Goal: Use online tool/utility: Utilize a website feature to perform a specific function

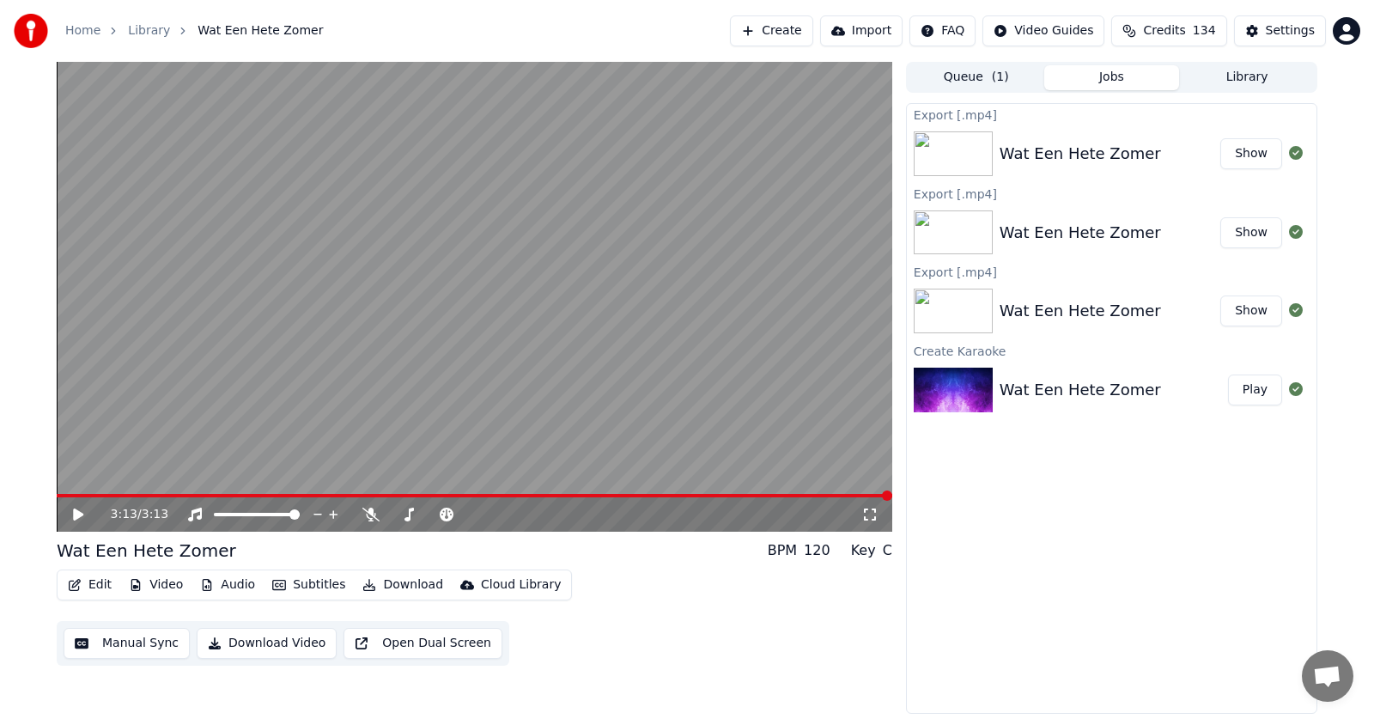
click at [796, 30] on button "Create" at bounding box center [771, 30] width 83 height 31
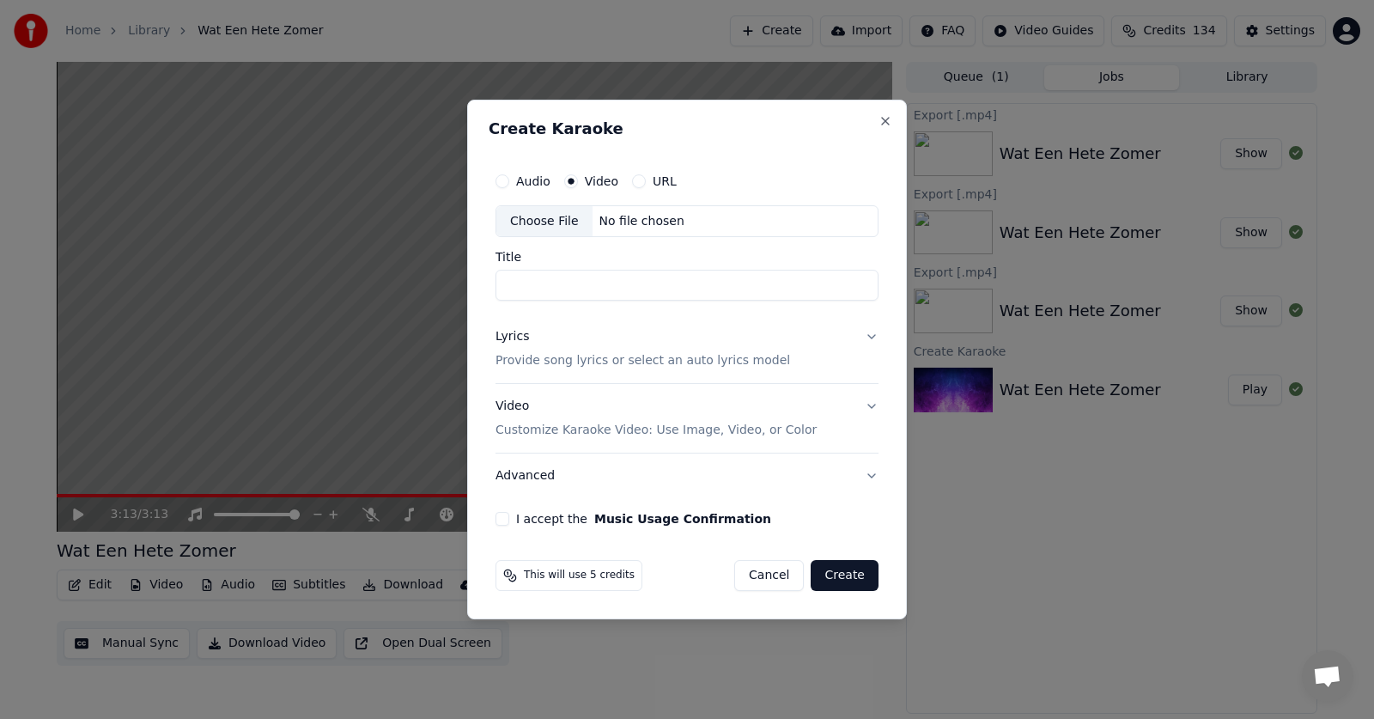
click at [519, 335] on div "Lyrics" at bounding box center [511, 337] width 33 height 17
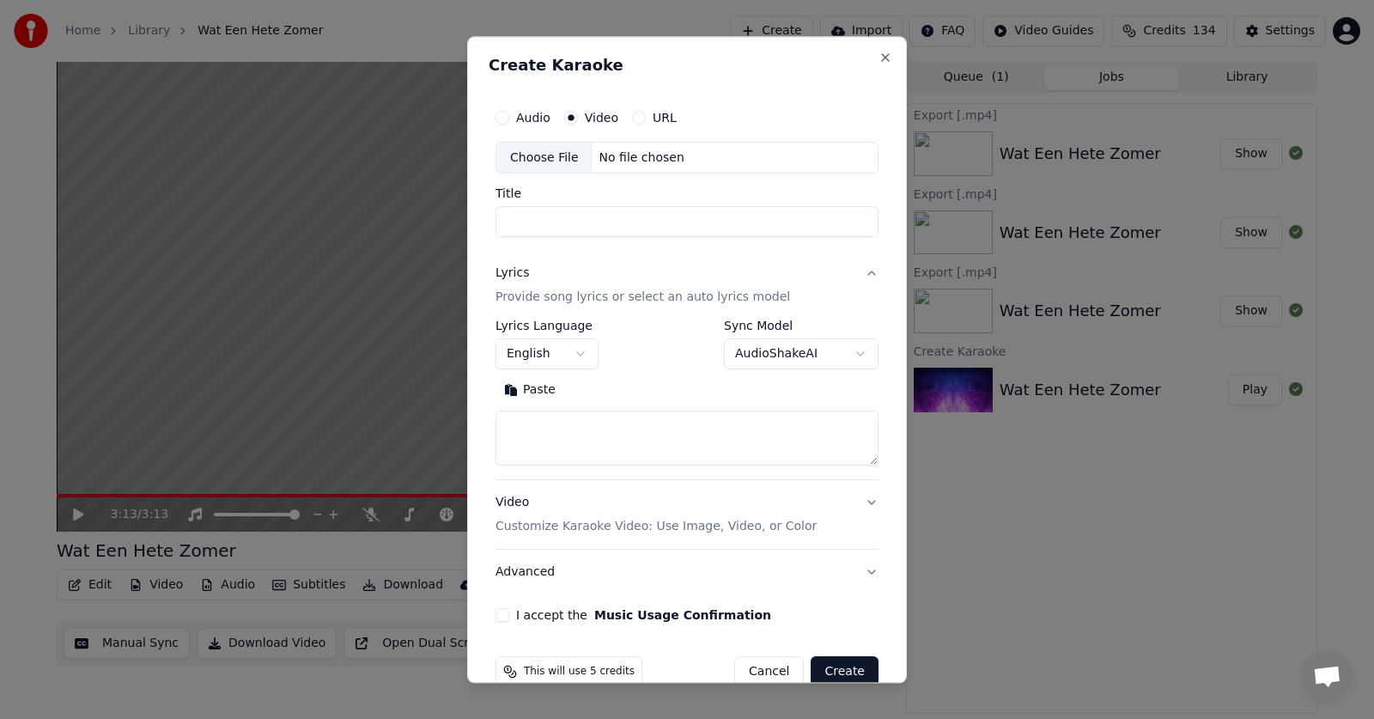
click at [531, 423] on textarea at bounding box center [686, 438] width 383 height 55
paste textarea "**********"
type textarea "**********"
click at [579, 349] on button "English" at bounding box center [546, 354] width 103 height 31
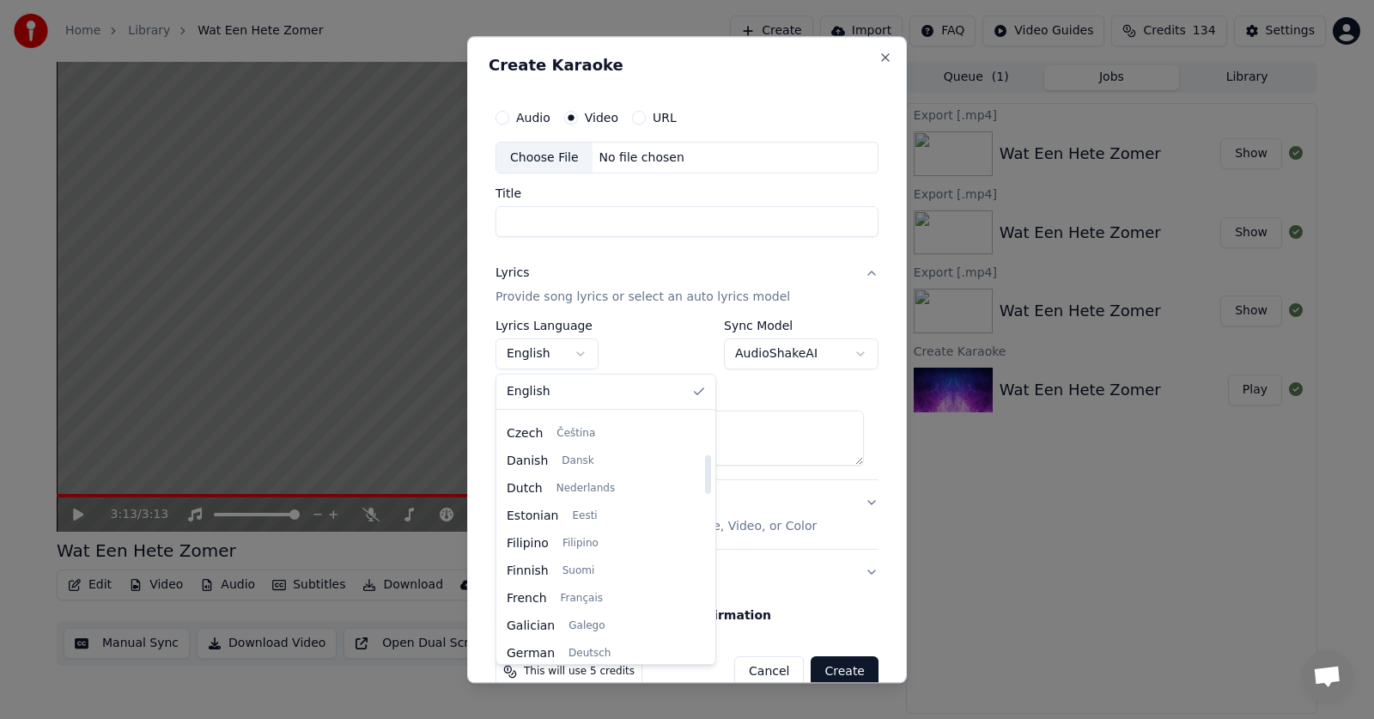
scroll to position [262, 0]
drag, startPoint x: 686, startPoint y: 439, endPoint x: 676, endPoint y: 467, distance: 30.1
click at [705, 467] on div at bounding box center [708, 474] width 6 height 39
select select "**"
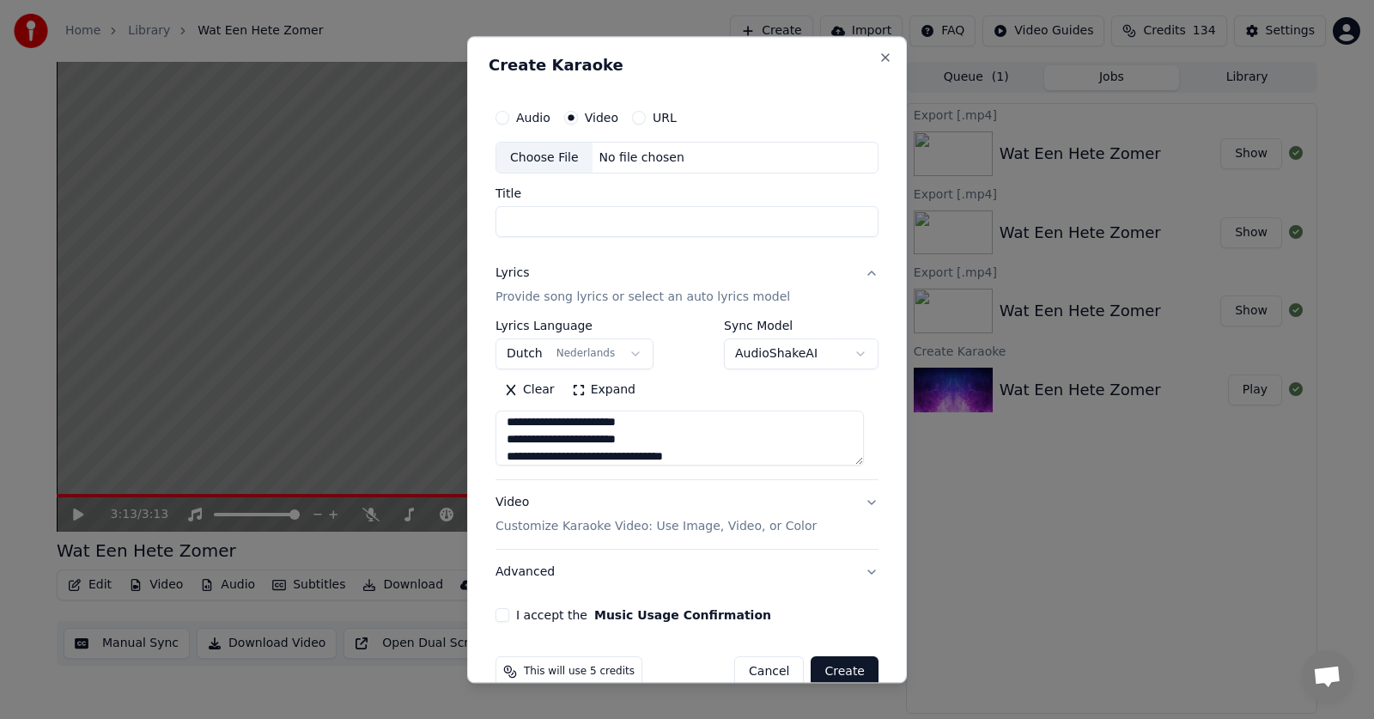
click at [585, 117] on label "Video" at bounding box center [601, 118] width 33 height 12
click at [578, 117] on button "Video" at bounding box center [571, 118] width 14 height 14
click at [536, 159] on div "Choose File" at bounding box center [544, 158] width 96 height 31
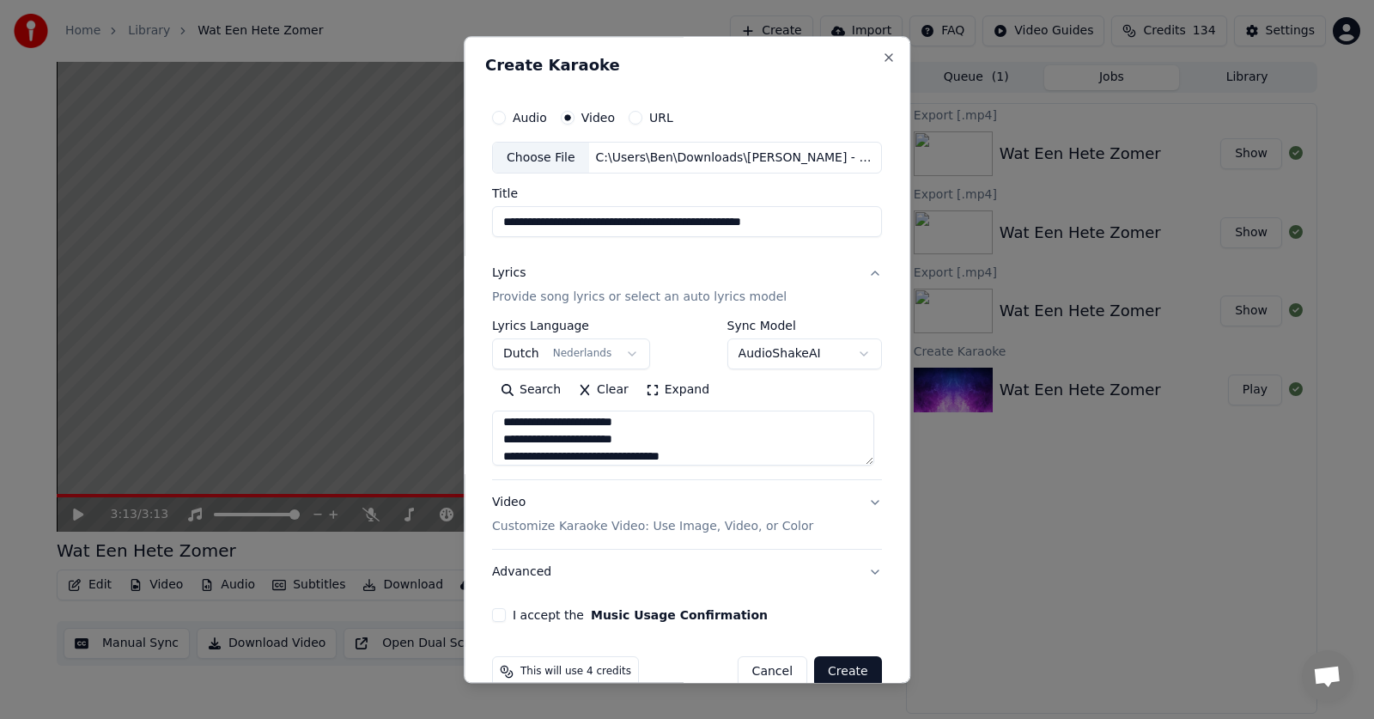
drag, startPoint x: 592, startPoint y: 221, endPoint x: 477, endPoint y: 227, distance: 115.2
click at [477, 227] on div "**********" at bounding box center [687, 359] width 446 height 646
click at [591, 220] on input "**********" at bounding box center [687, 222] width 390 height 31
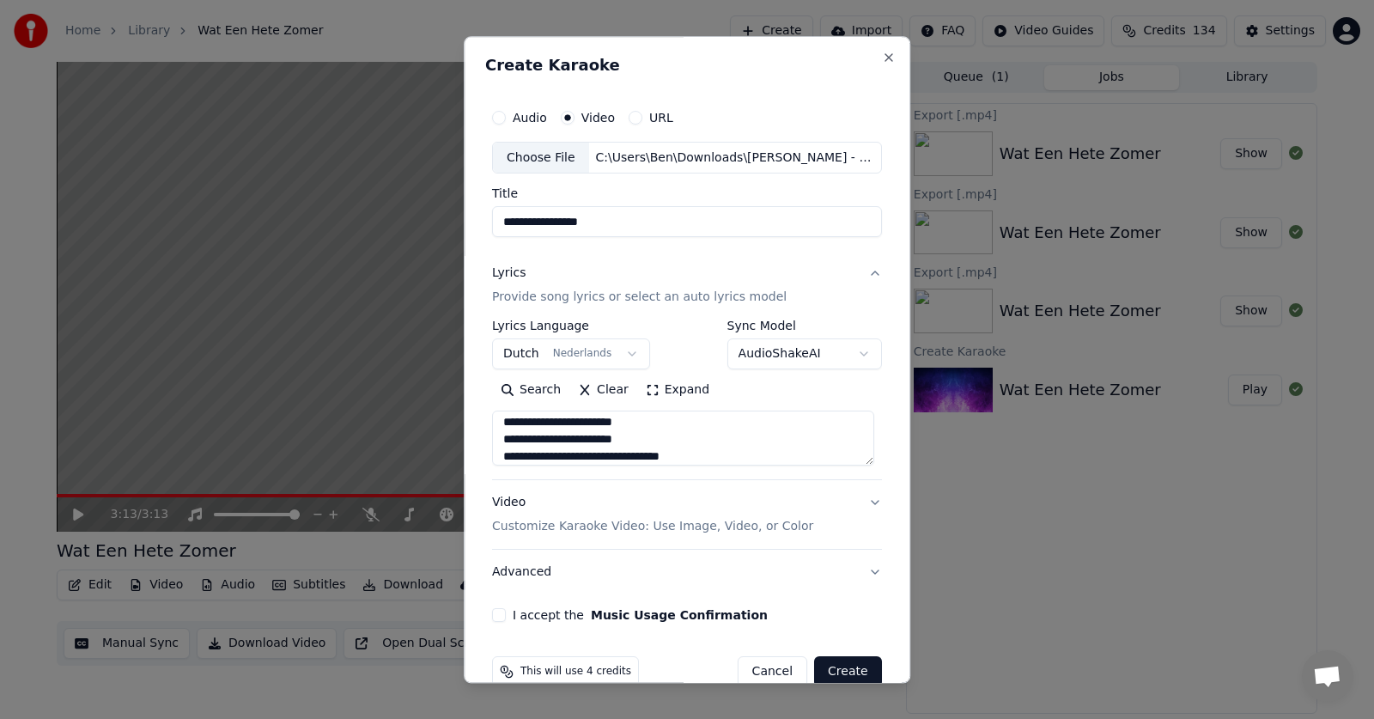
type input "**********"
click at [582, 121] on label "Video" at bounding box center [597, 118] width 33 height 12
click at [574, 121] on button "Video" at bounding box center [568, 118] width 14 height 14
click at [525, 161] on div "Choose File" at bounding box center [541, 158] width 96 height 31
click at [516, 499] on div "Video Customize Karaoke Video: Use Image, Video, or Color" at bounding box center [652, 514] width 321 height 41
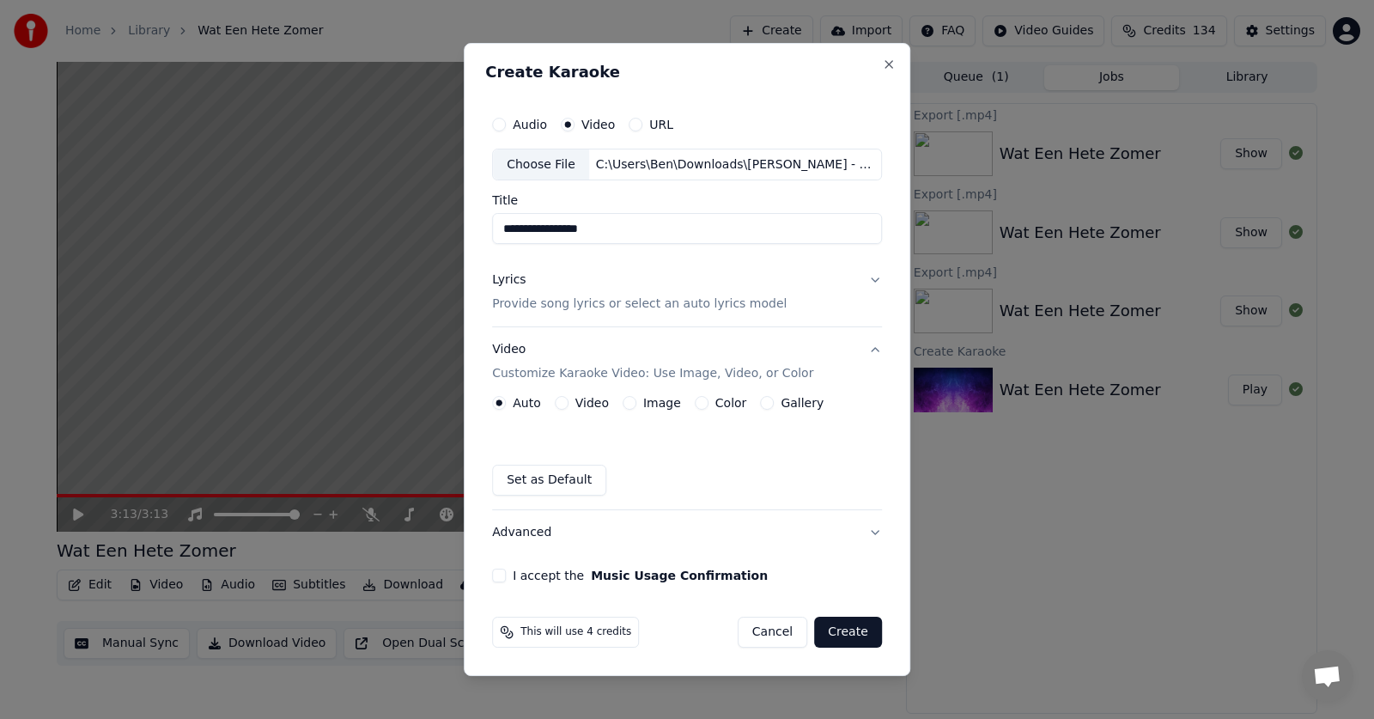
click at [586, 403] on label "Video" at bounding box center [591, 403] width 33 height 12
click at [568, 403] on button "Video" at bounding box center [562, 403] width 14 height 14
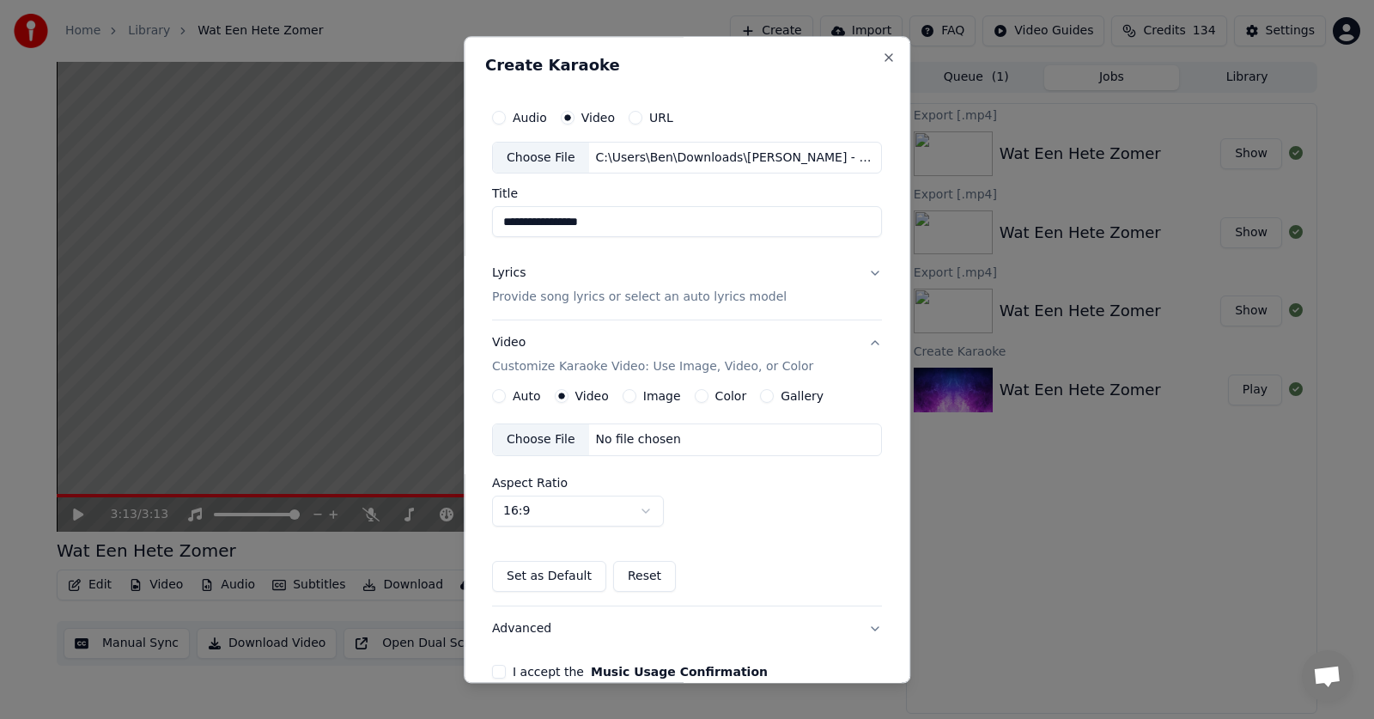
click at [531, 440] on div "Choose File" at bounding box center [541, 440] width 96 height 31
click at [504, 276] on div "Lyrics" at bounding box center [508, 273] width 33 height 17
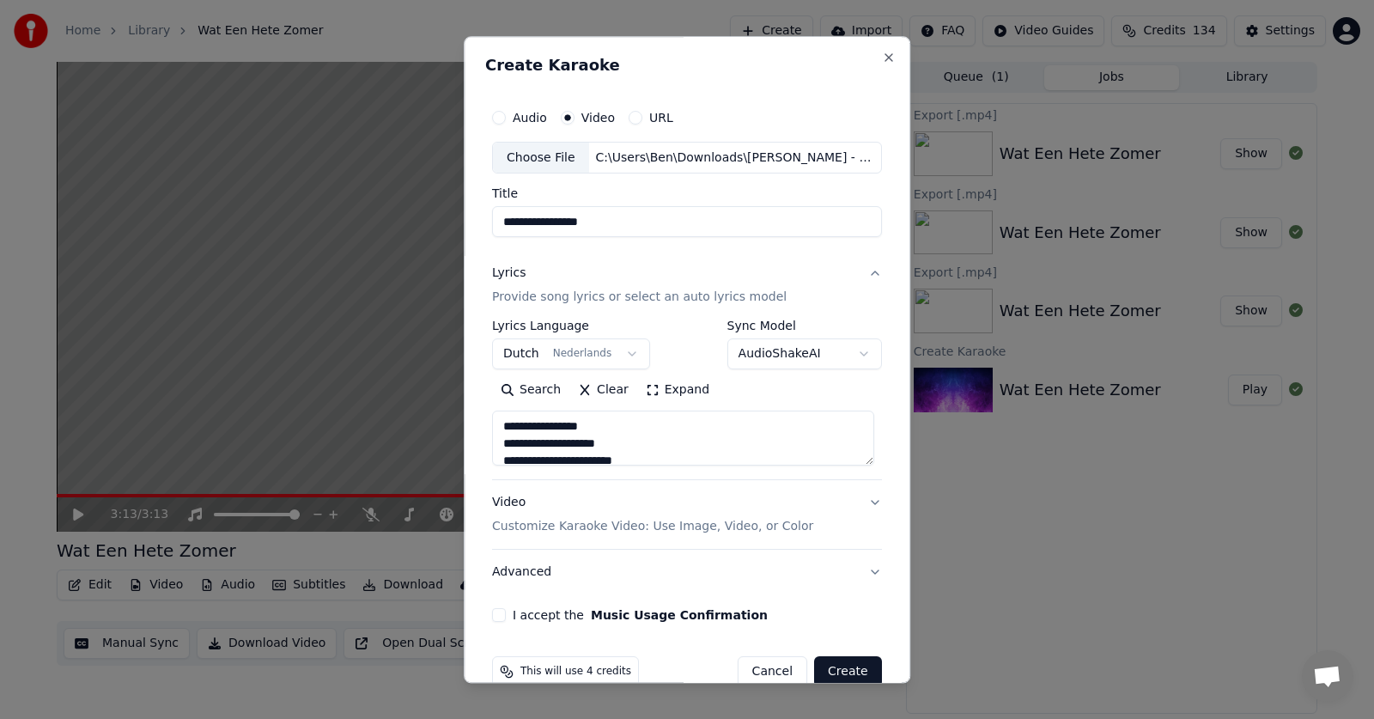
click at [637, 387] on button "Expand" at bounding box center [677, 390] width 81 height 27
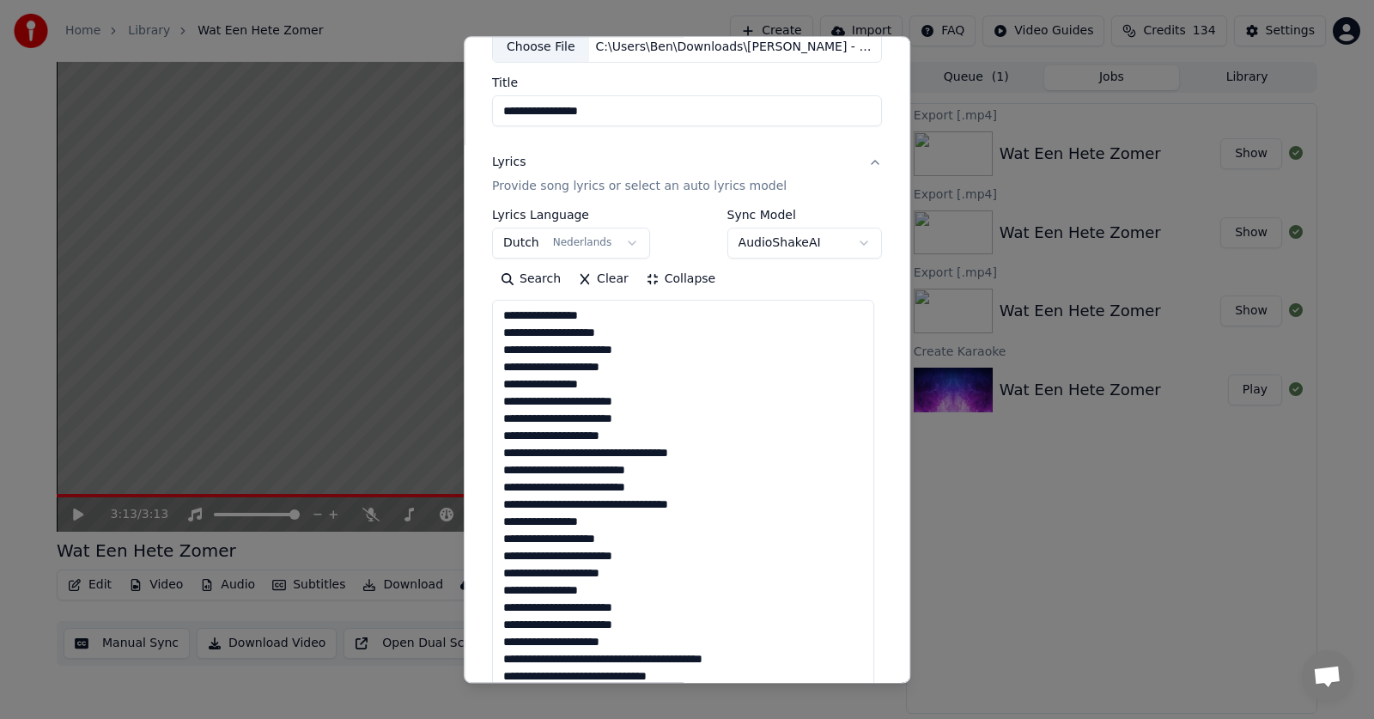
scroll to position [116, 0]
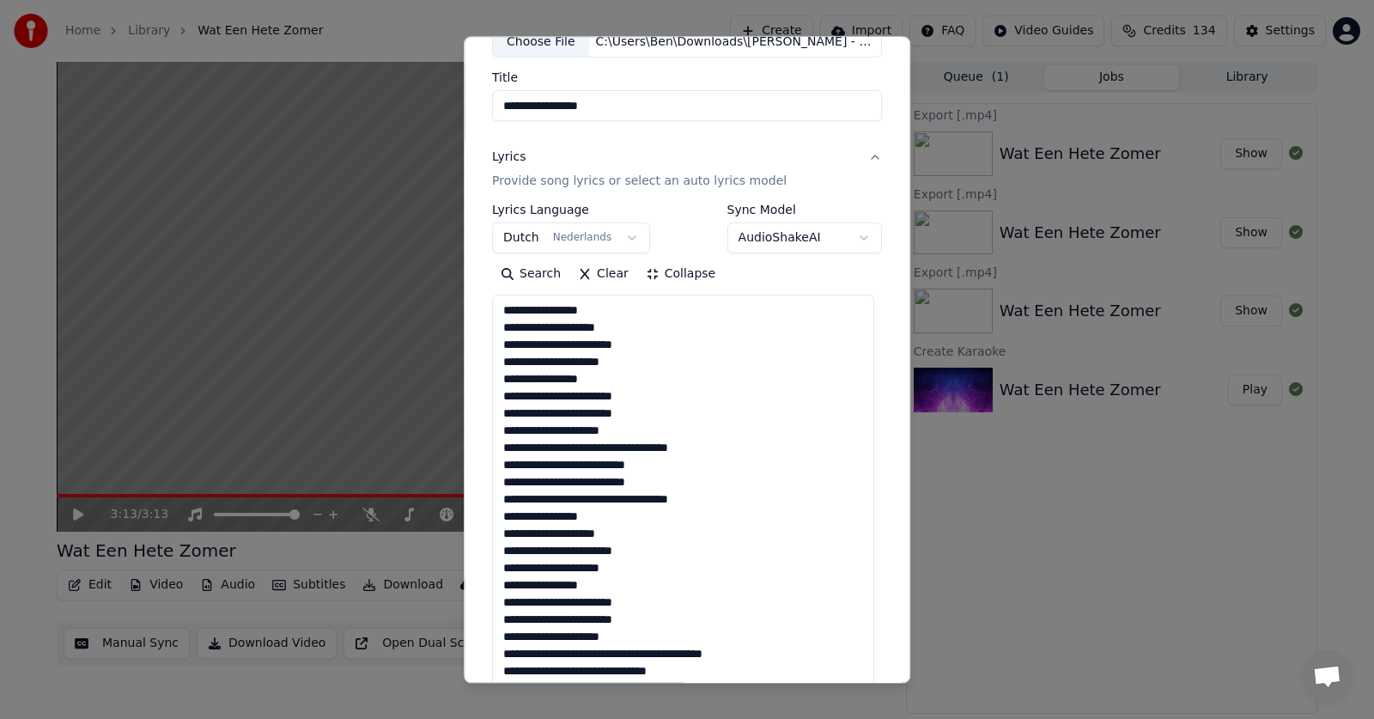
click at [634, 360] on textarea at bounding box center [683, 645] width 382 height 700
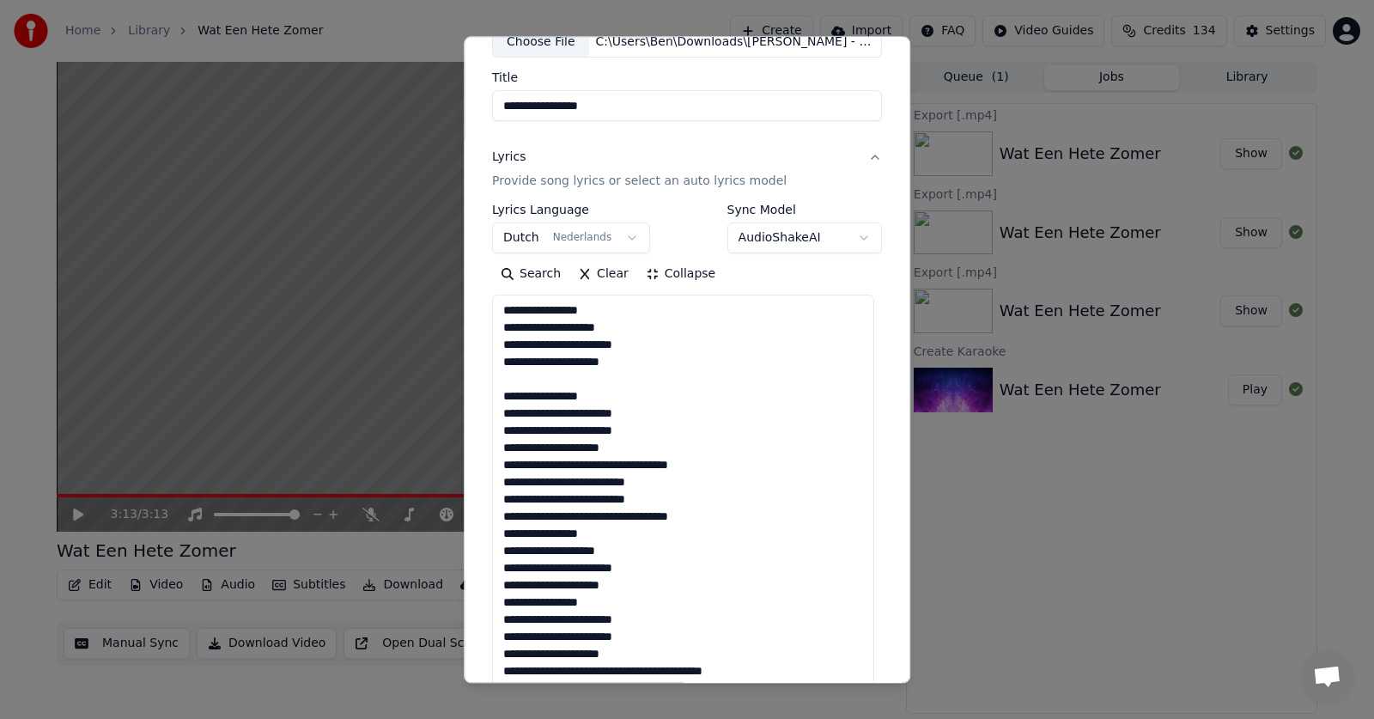
click at [631, 449] on textarea at bounding box center [683, 645] width 382 height 700
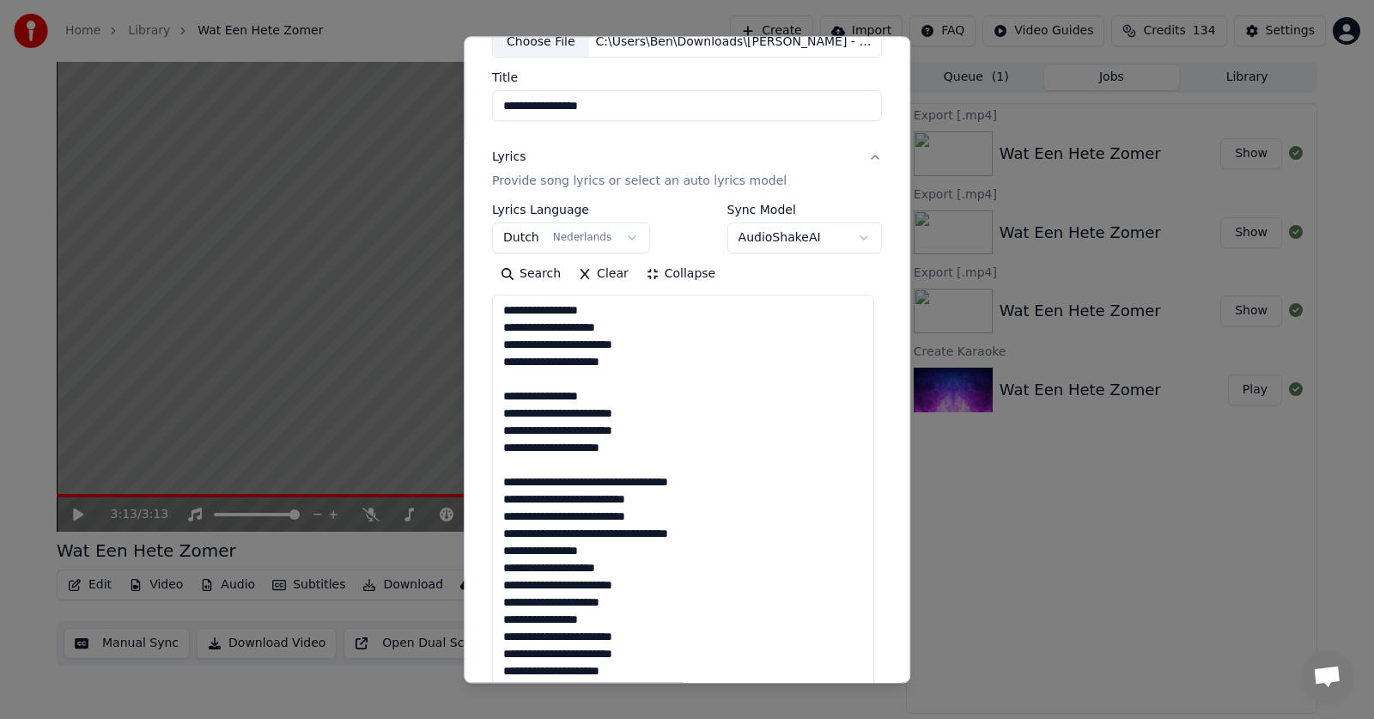
click at [579, 484] on textarea at bounding box center [683, 645] width 382 height 700
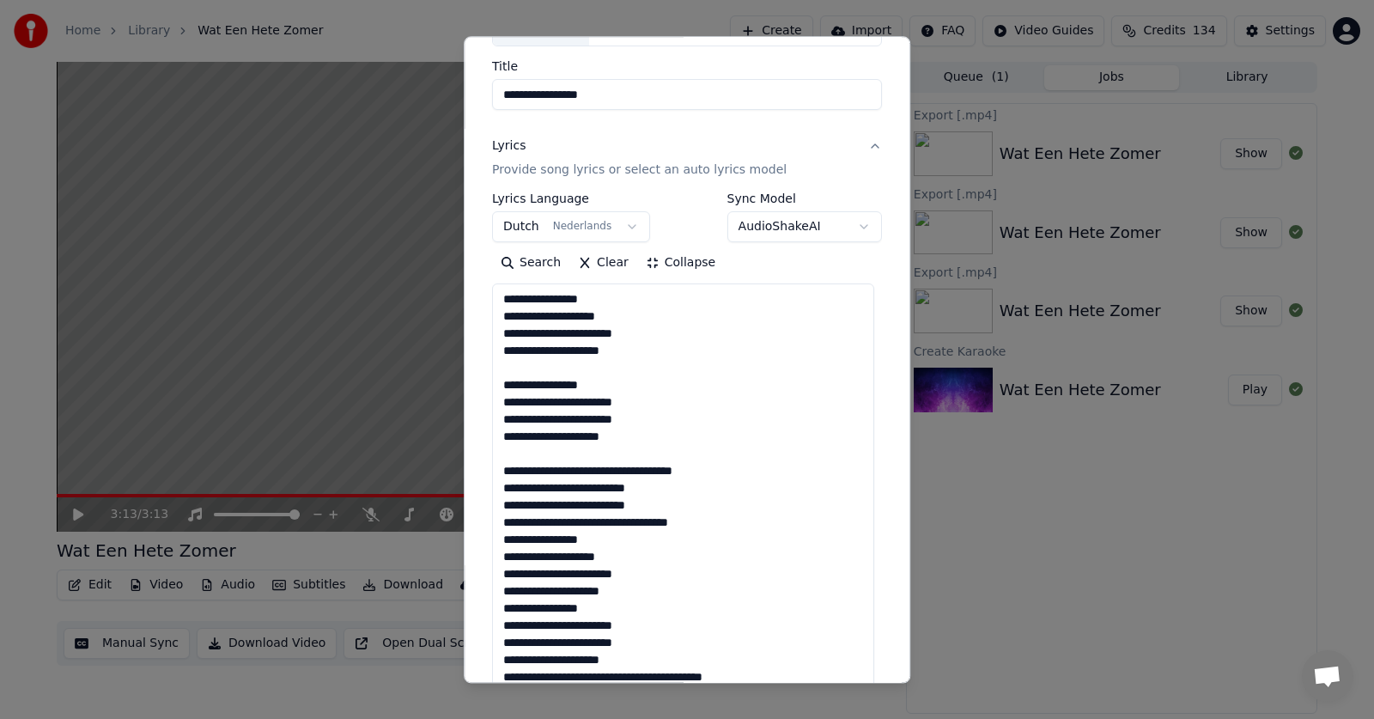
click at [589, 465] on textarea at bounding box center [683, 634] width 382 height 700
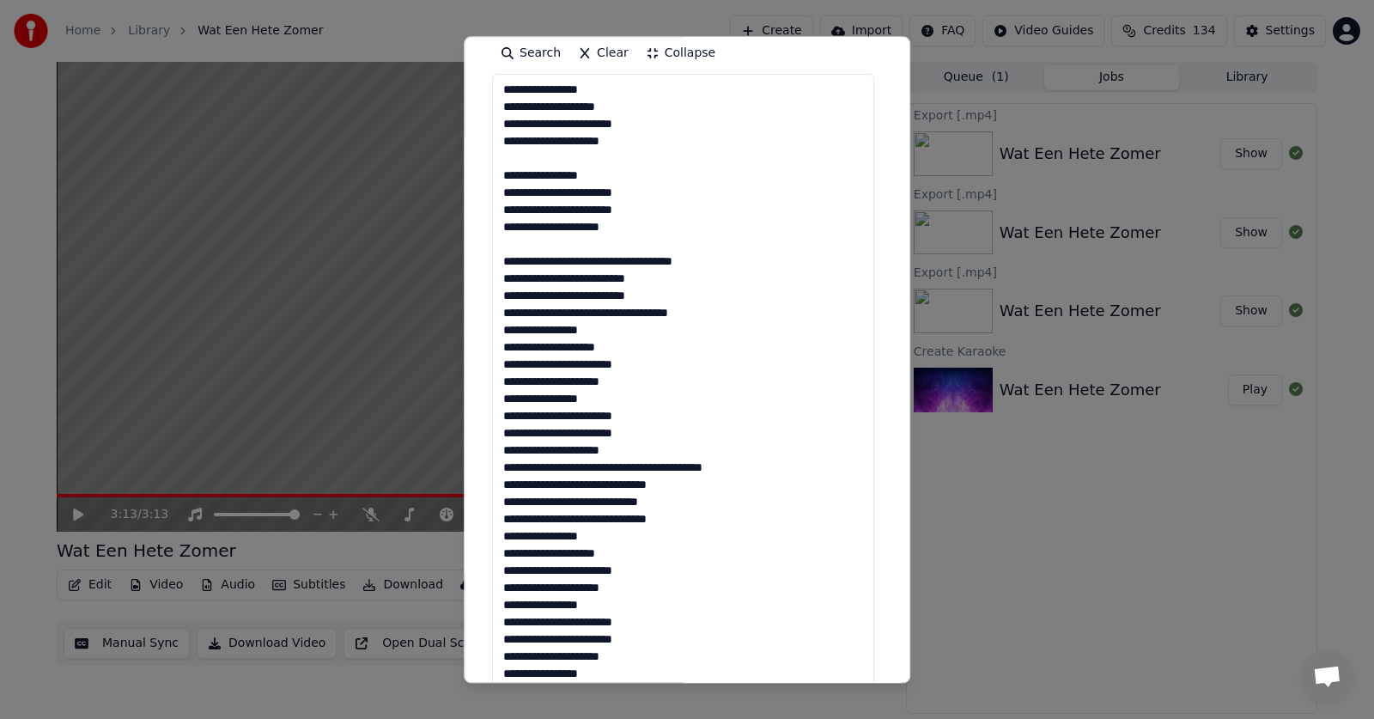
scroll to position [354, 0]
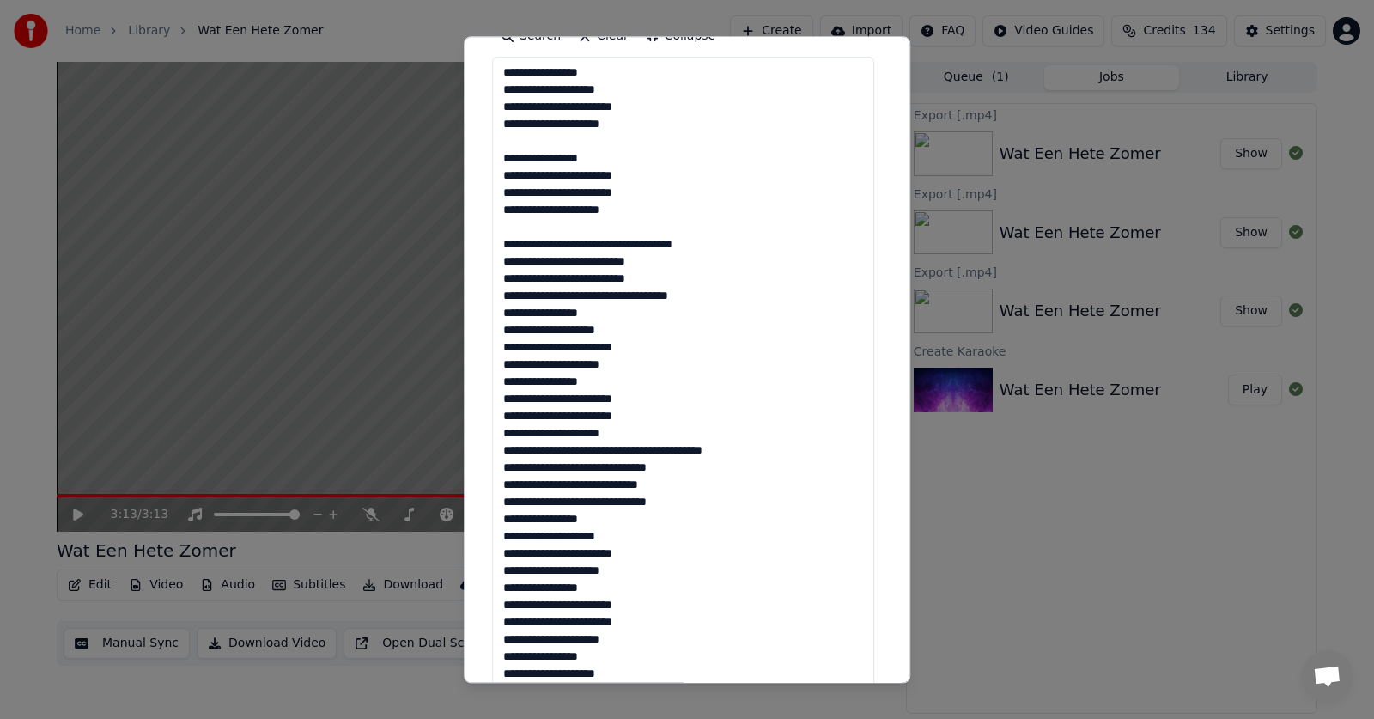
click at [702, 294] on textarea at bounding box center [683, 408] width 382 height 700
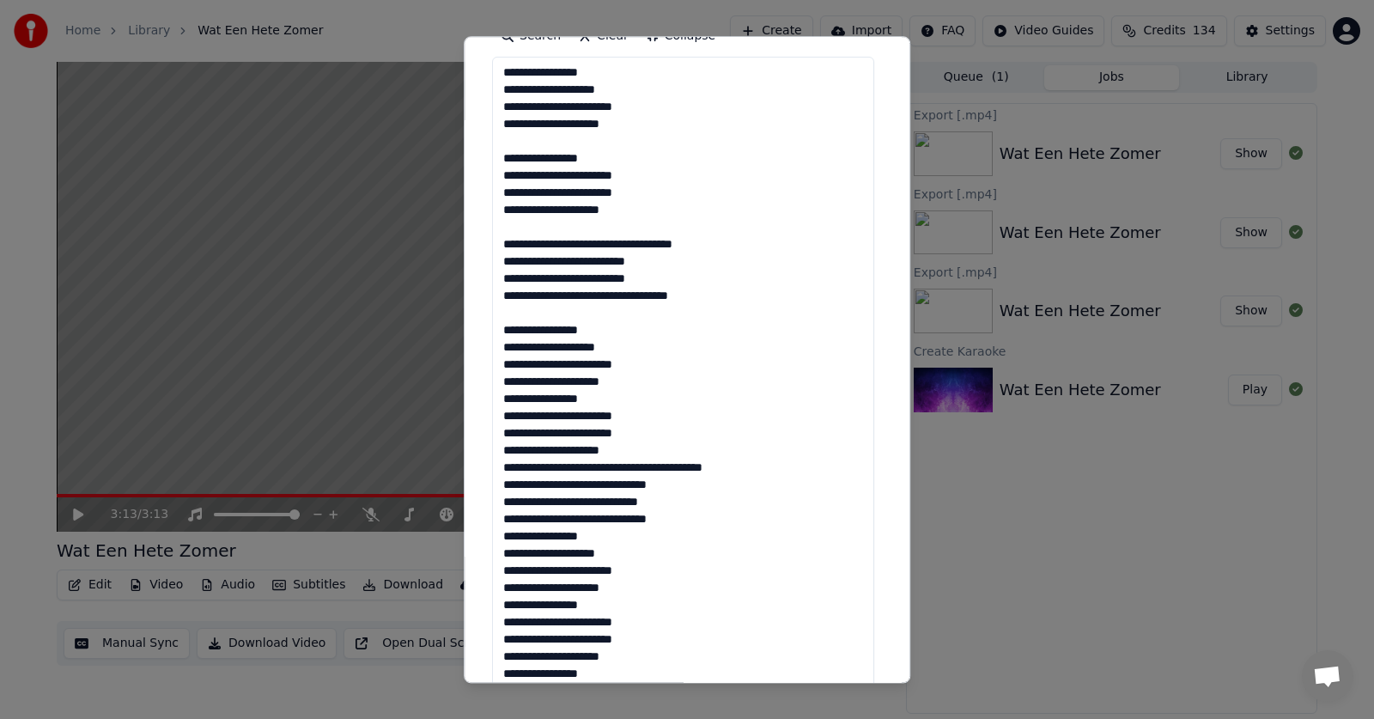
click at [633, 382] on textarea at bounding box center [683, 408] width 382 height 700
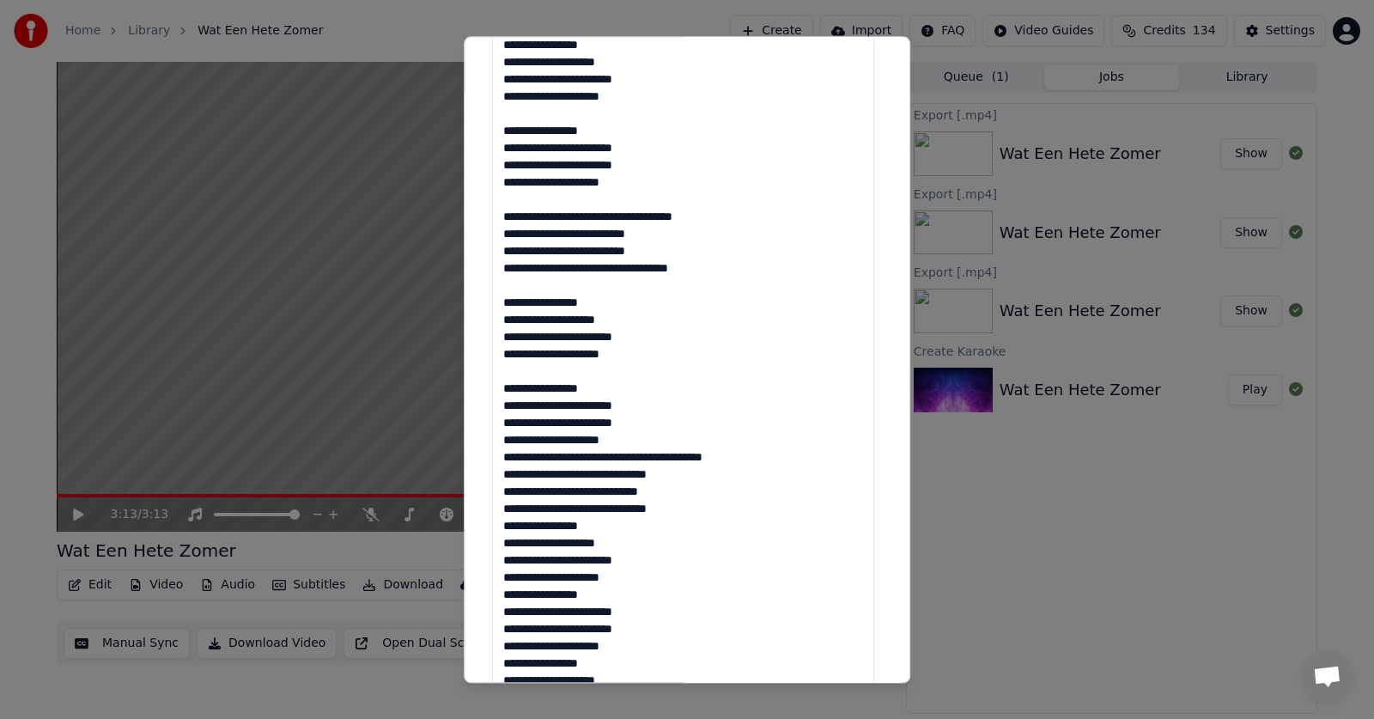
scroll to position [385, 0]
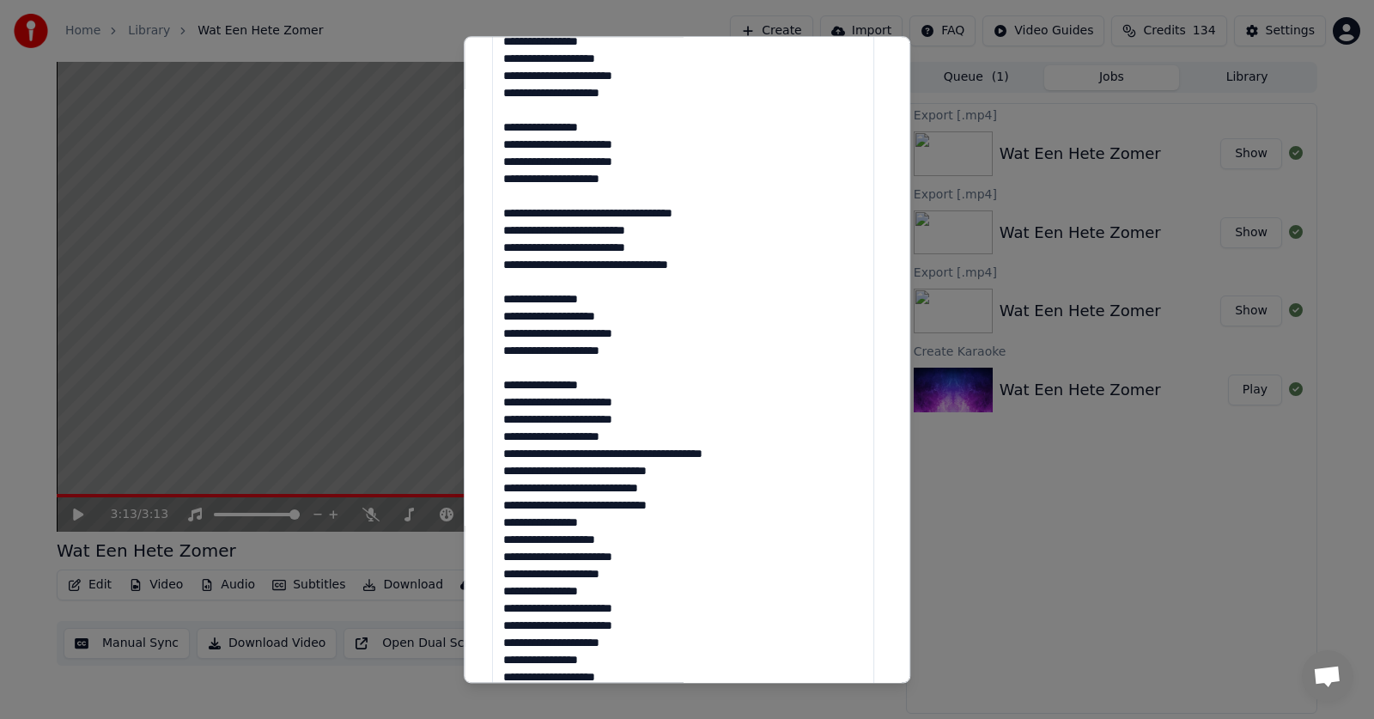
click at [627, 440] on textarea at bounding box center [683, 377] width 382 height 700
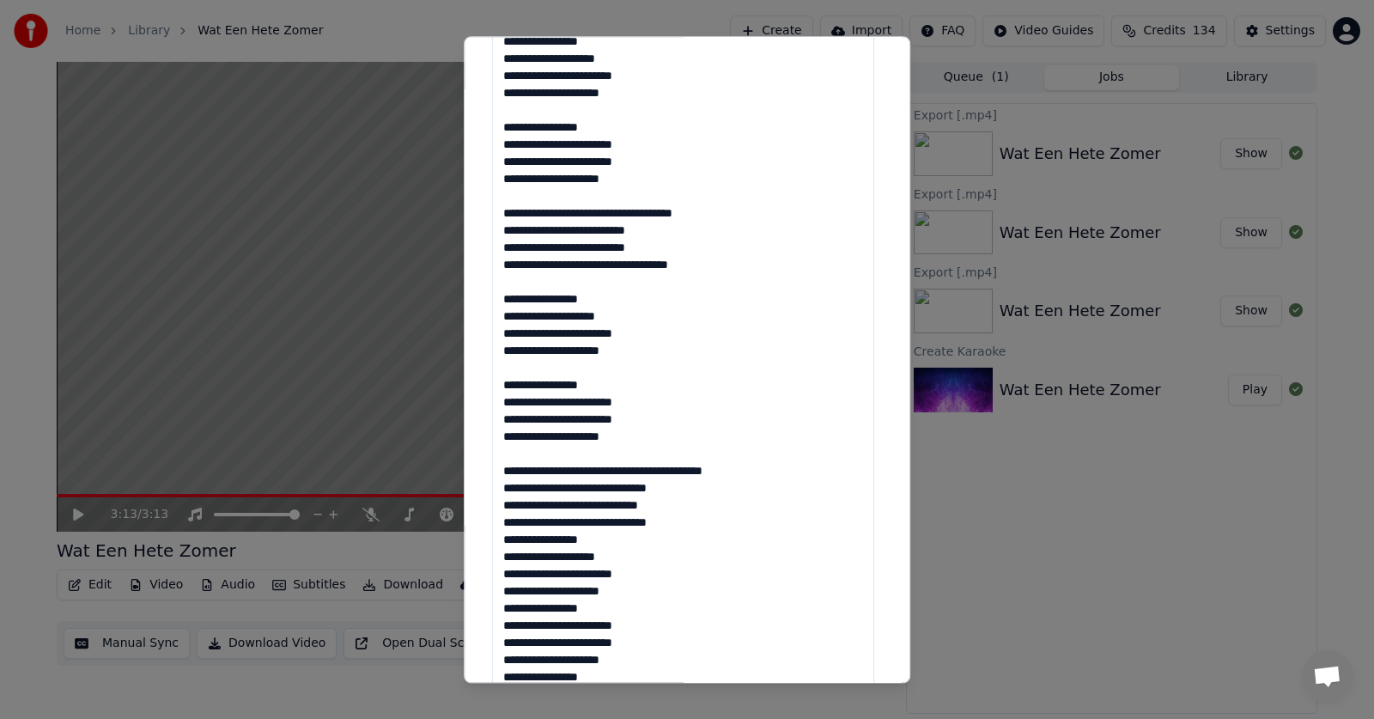
click at [507, 468] on textarea at bounding box center [683, 377] width 382 height 700
click at [519, 468] on textarea at bounding box center [683, 377] width 382 height 700
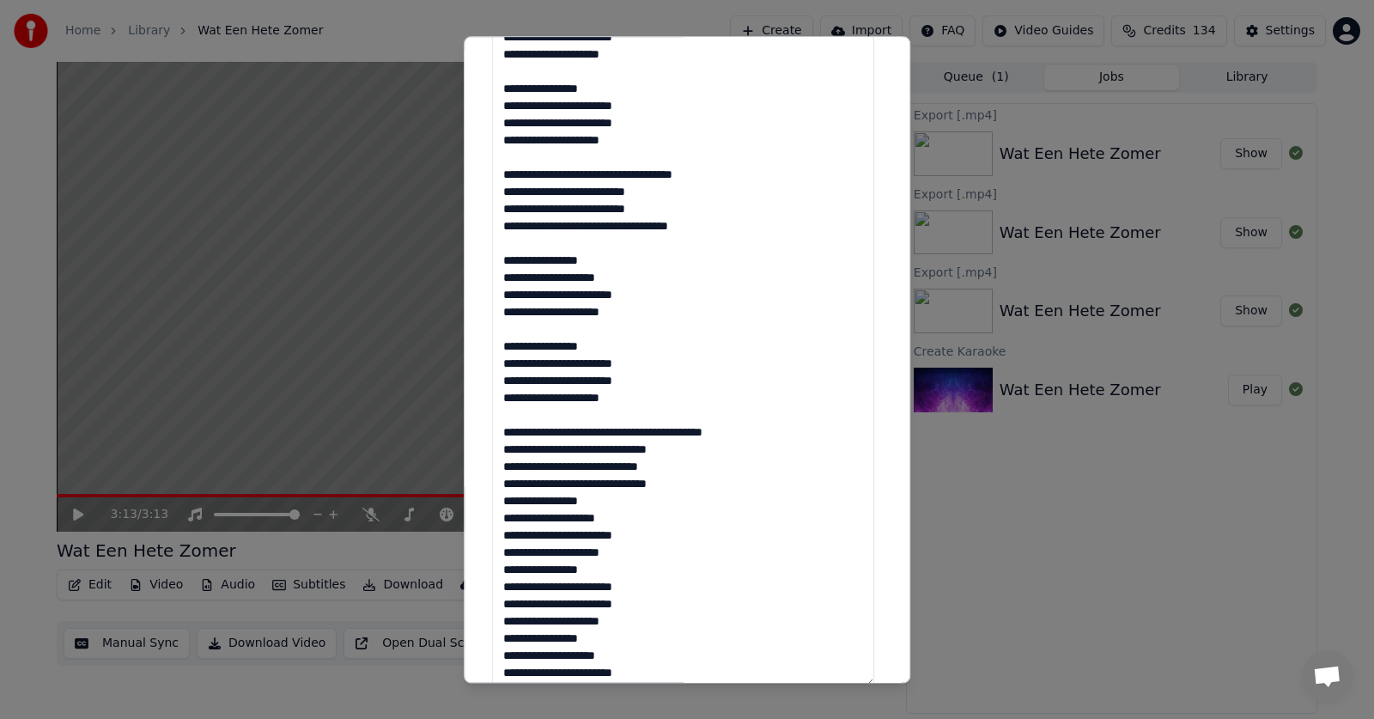
scroll to position [471, 0]
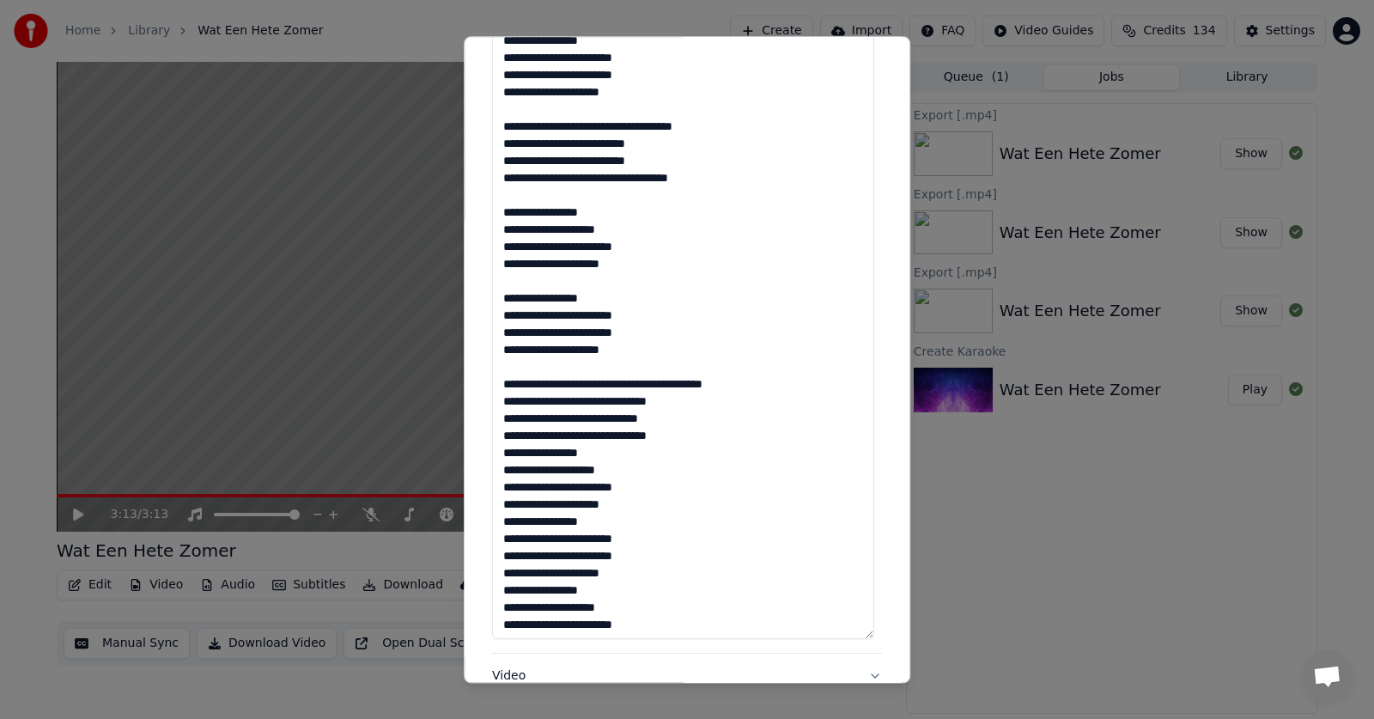
click at [684, 435] on textarea at bounding box center [683, 290] width 382 height 700
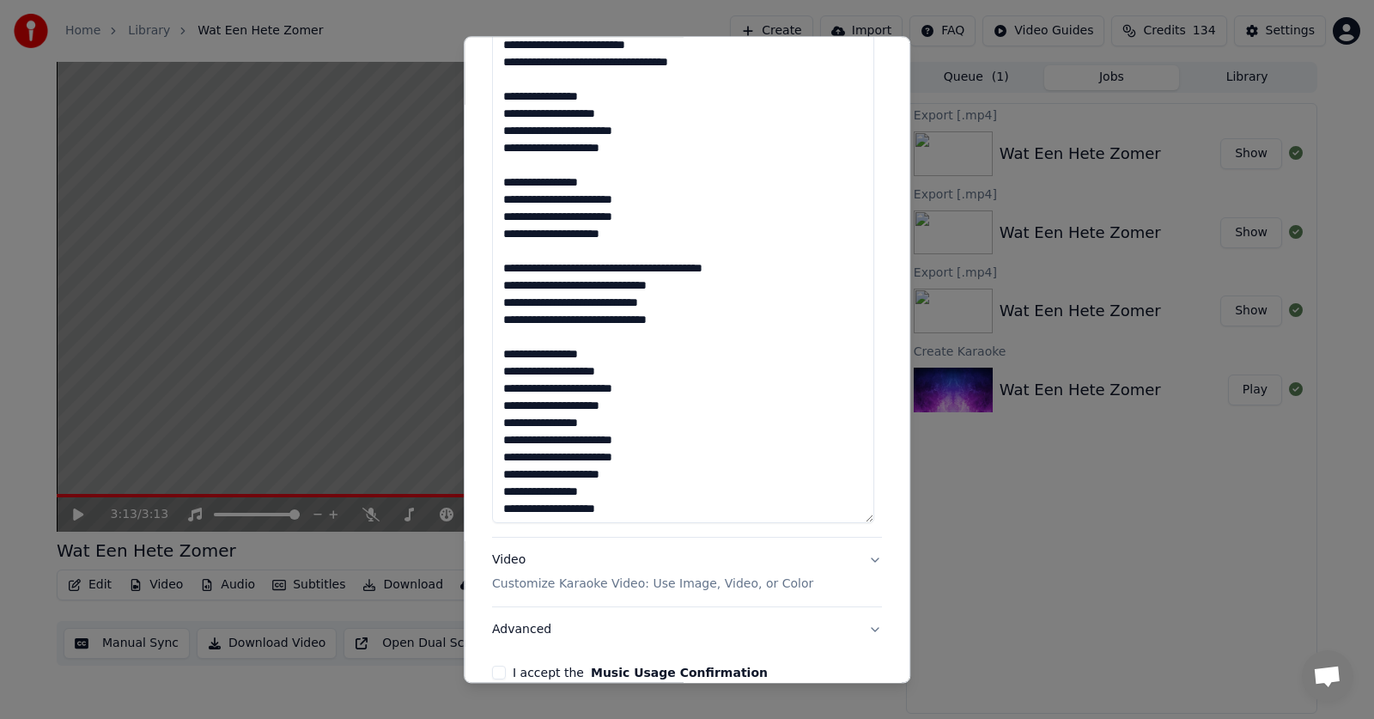
scroll to position [589, 0]
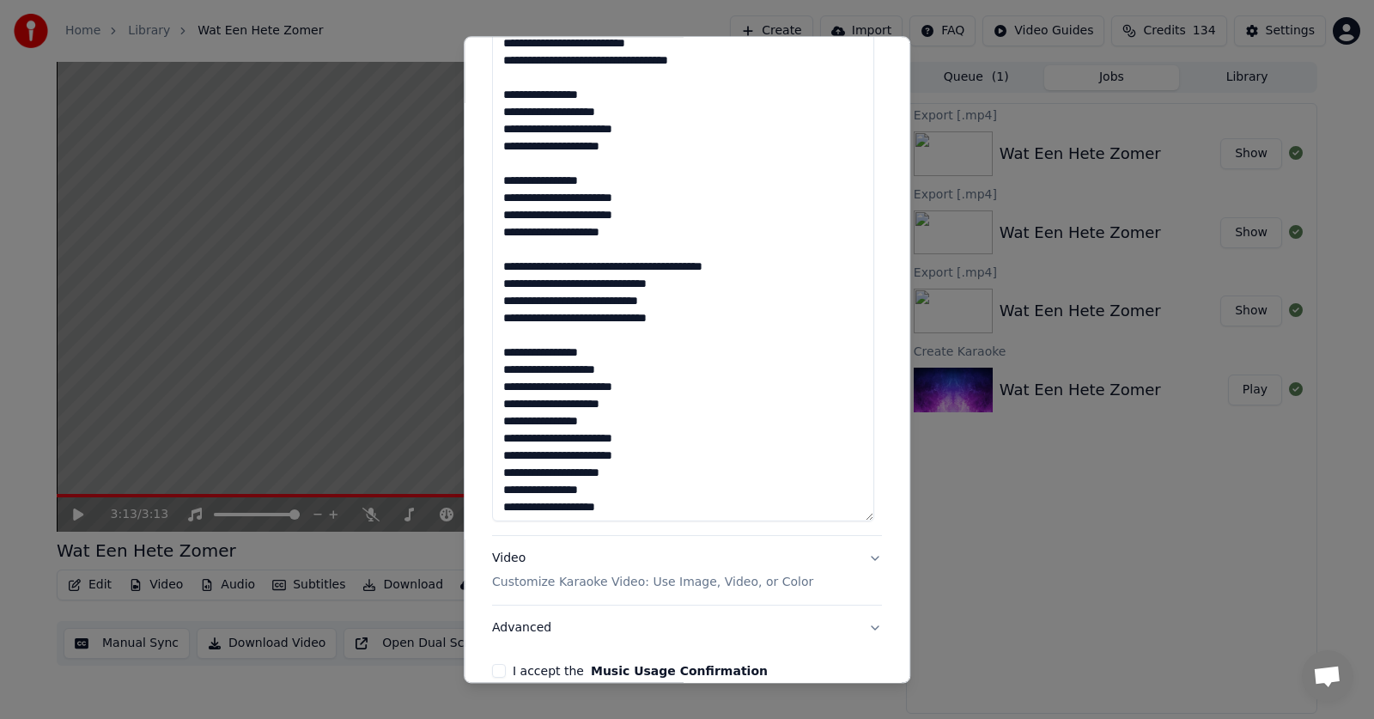
click at [641, 405] on textarea at bounding box center [683, 172] width 382 height 700
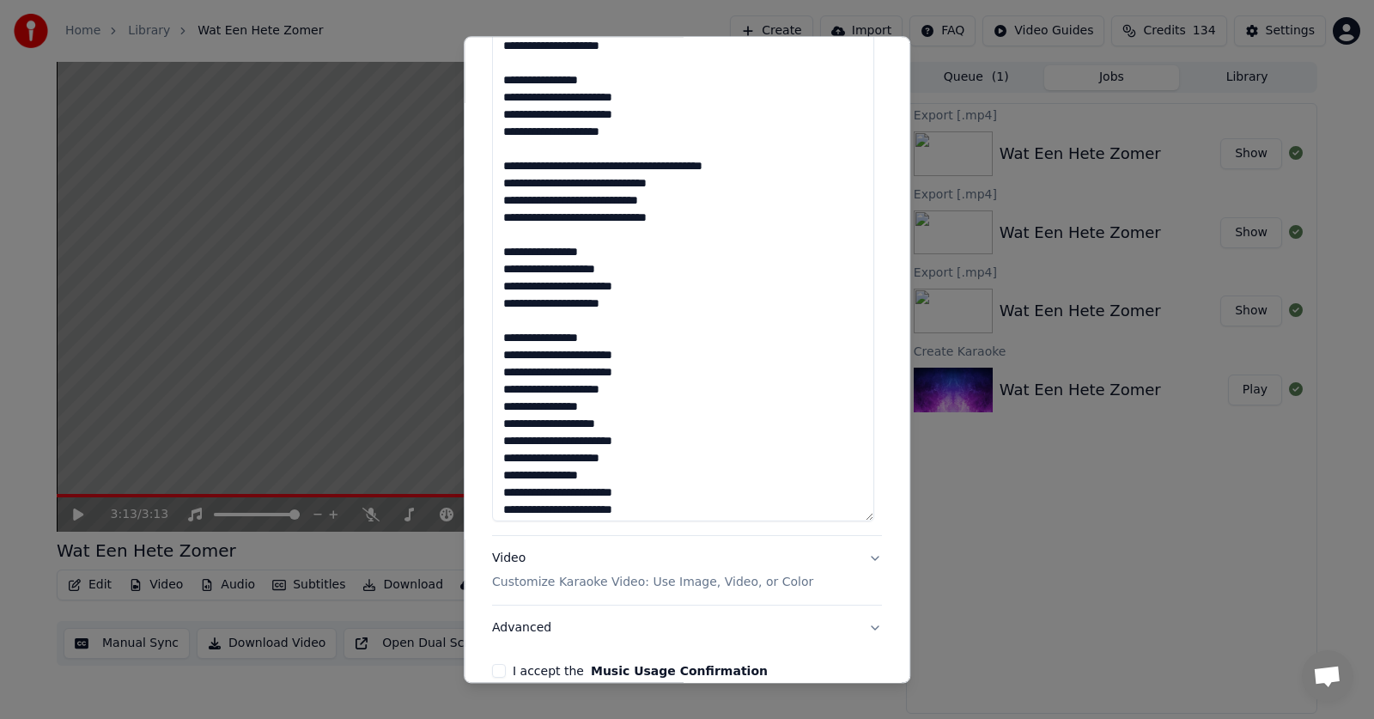
scroll to position [101, 0]
click at [633, 390] on textarea at bounding box center [683, 172] width 382 height 700
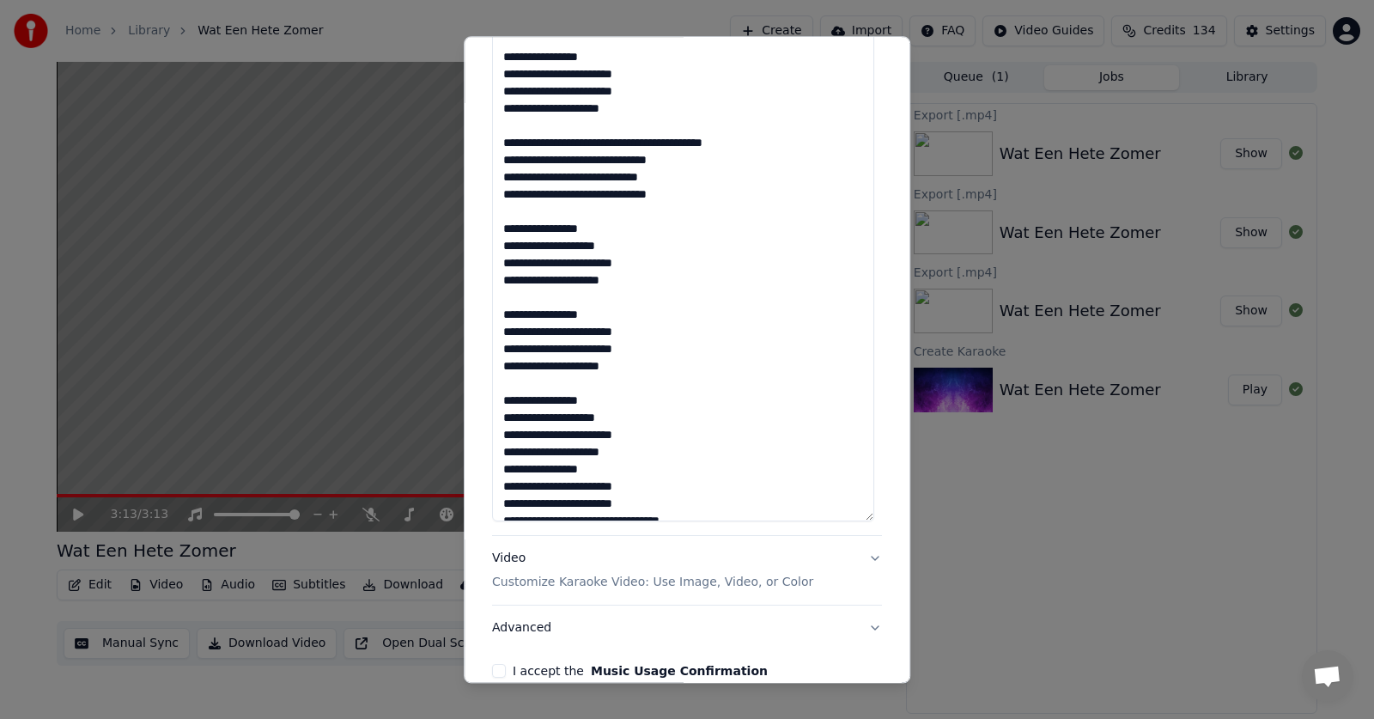
scroll to position [139, 0]
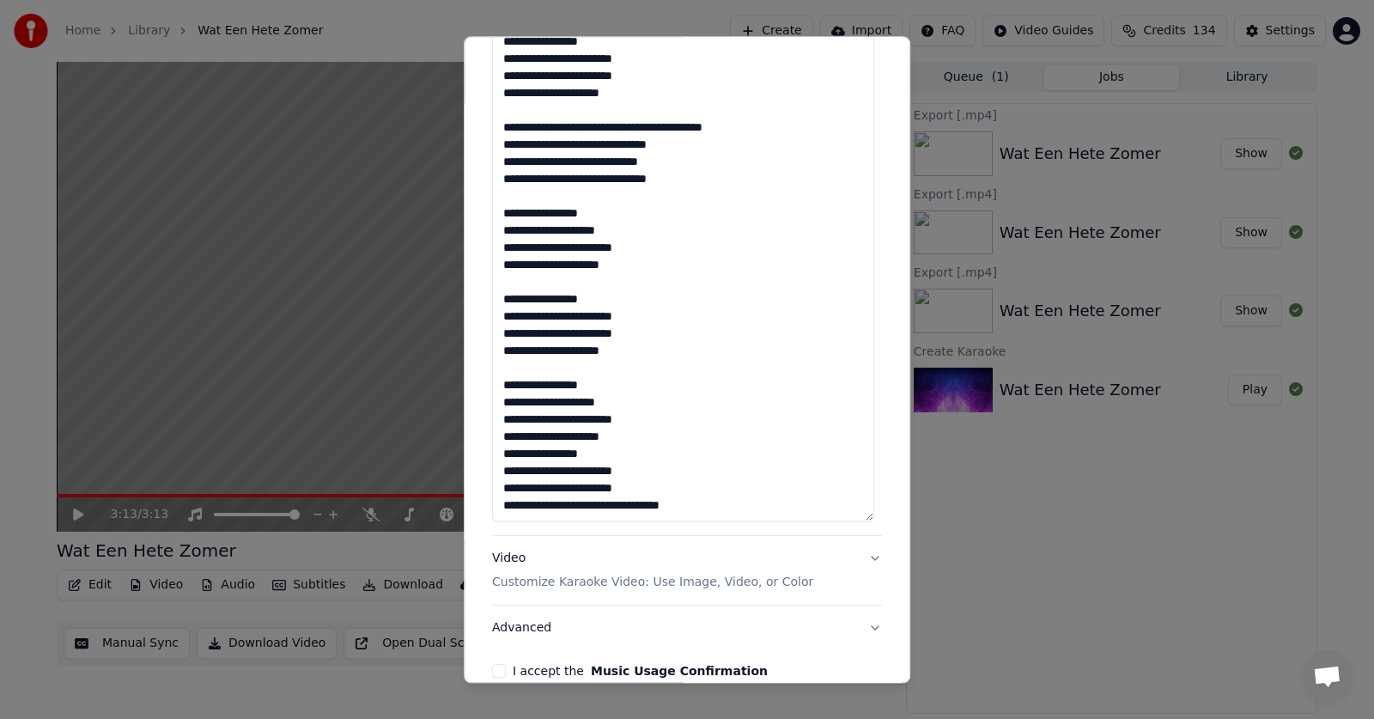
click at [634, 435] on textarea at bounding box center [683, 172] width 382 height 700
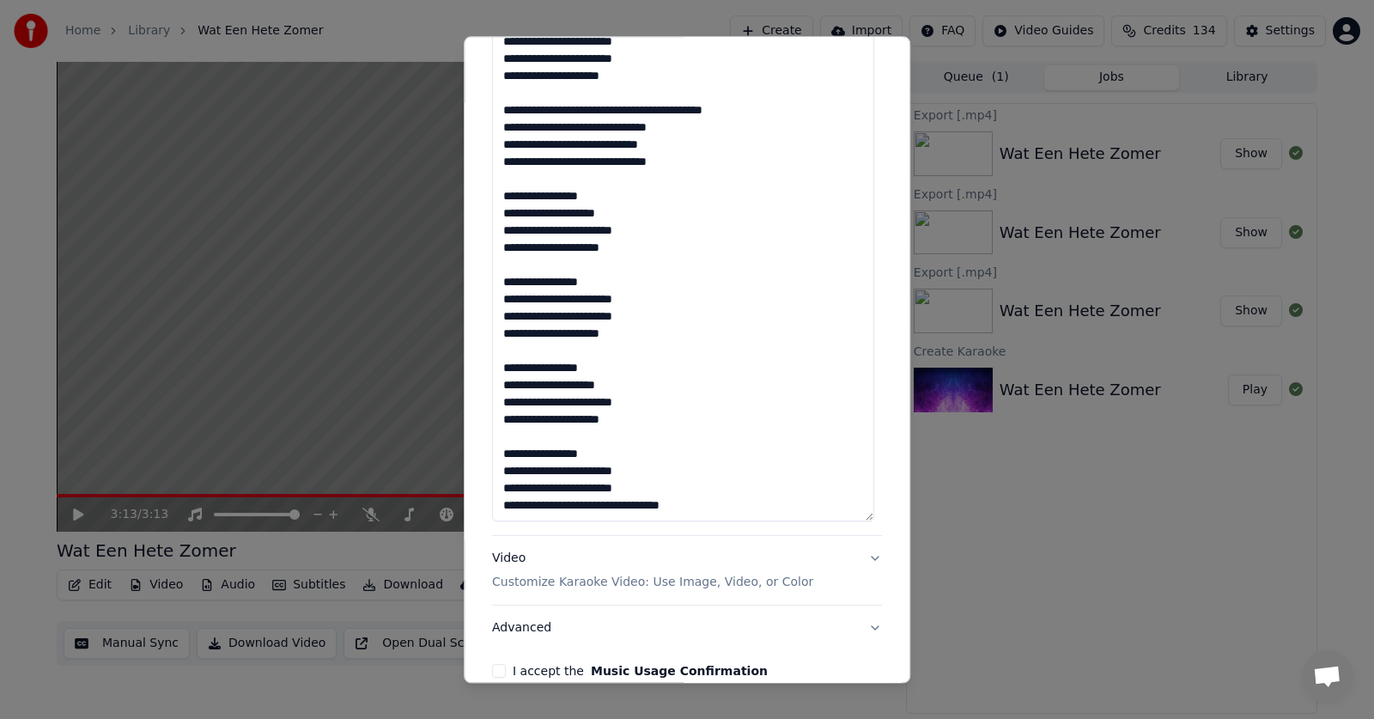
click at [728, 507] on textarea at bounding box center [683, 172] width 382 height 700
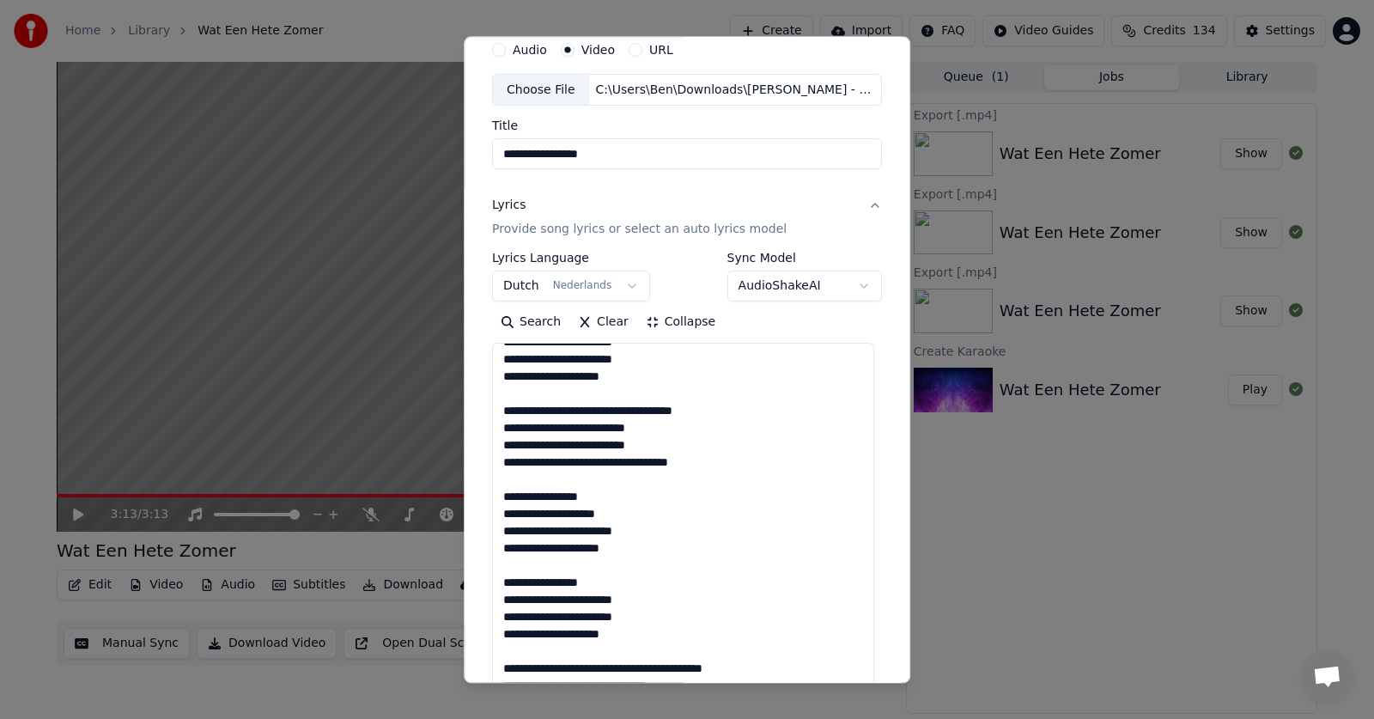
scroll to position [0, 0]
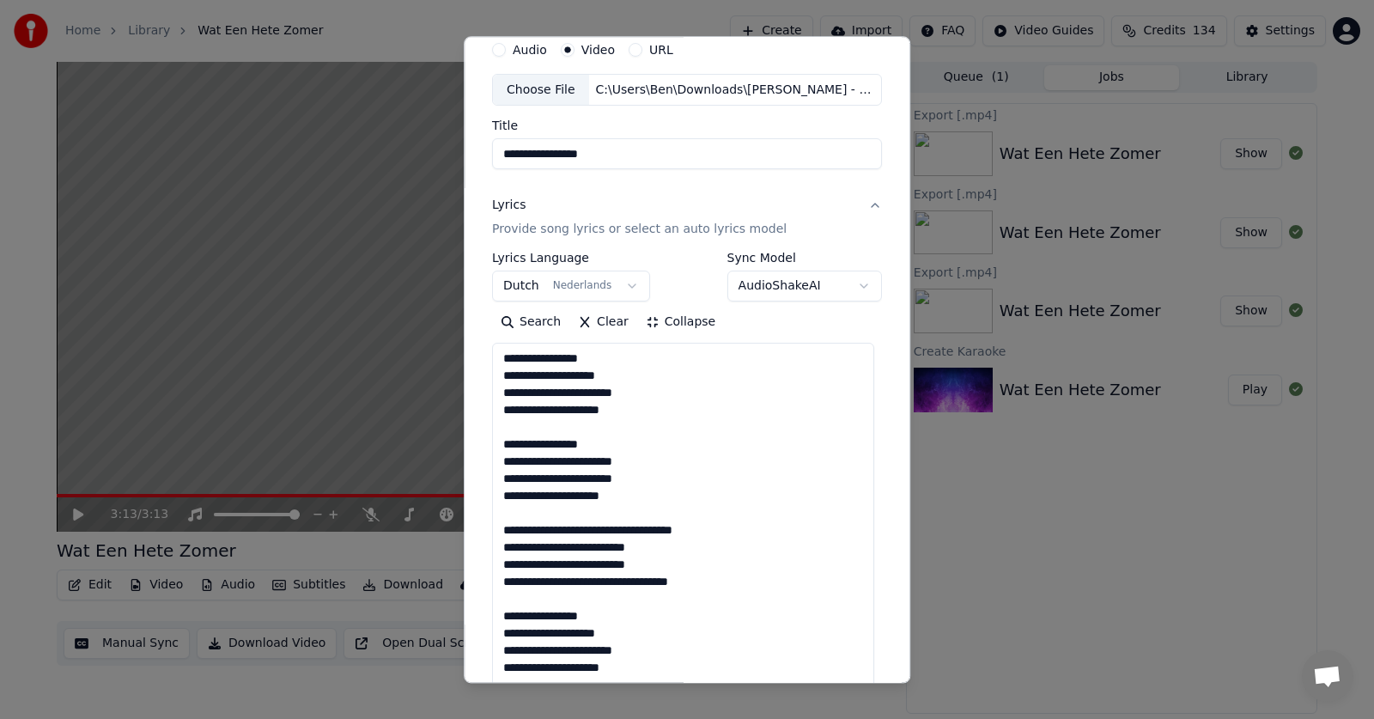
click at [841, 373] on textarea "**********" at bounding box center [683, 693] width 382 height 700
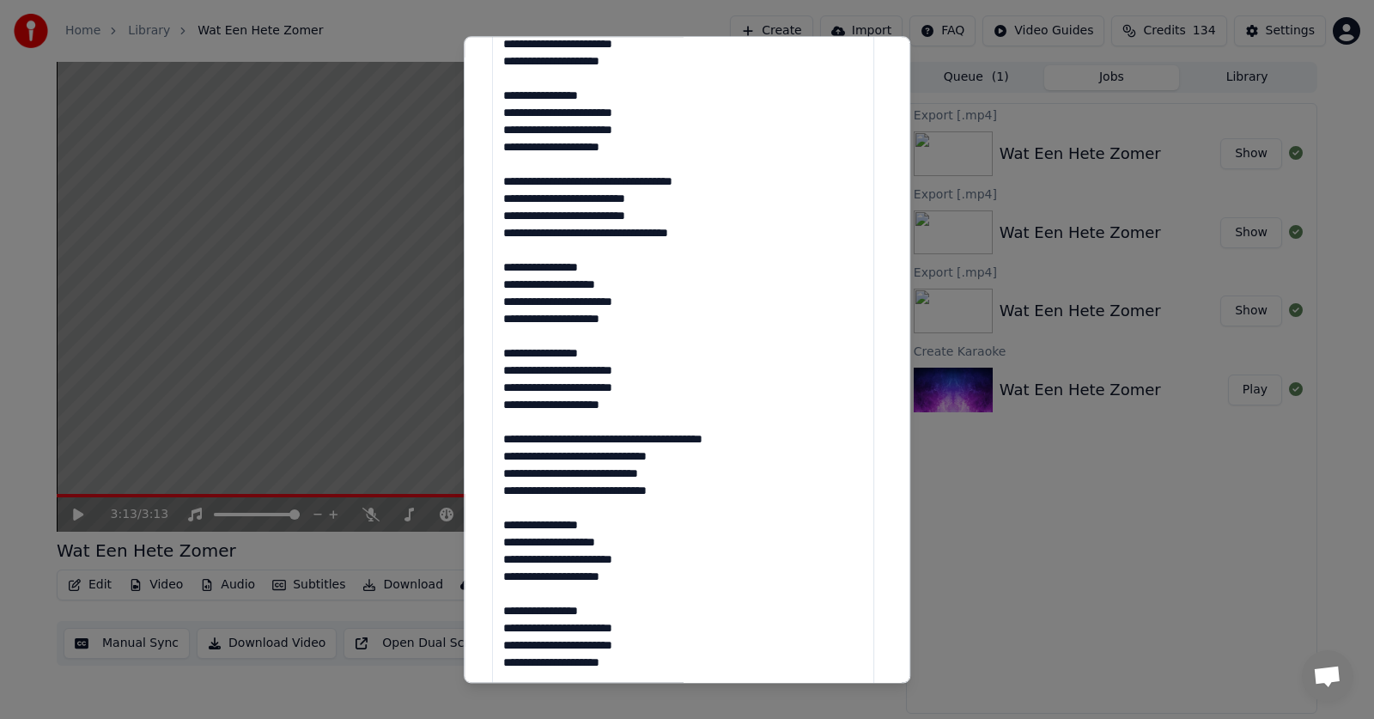
scroll to position [420, 0]
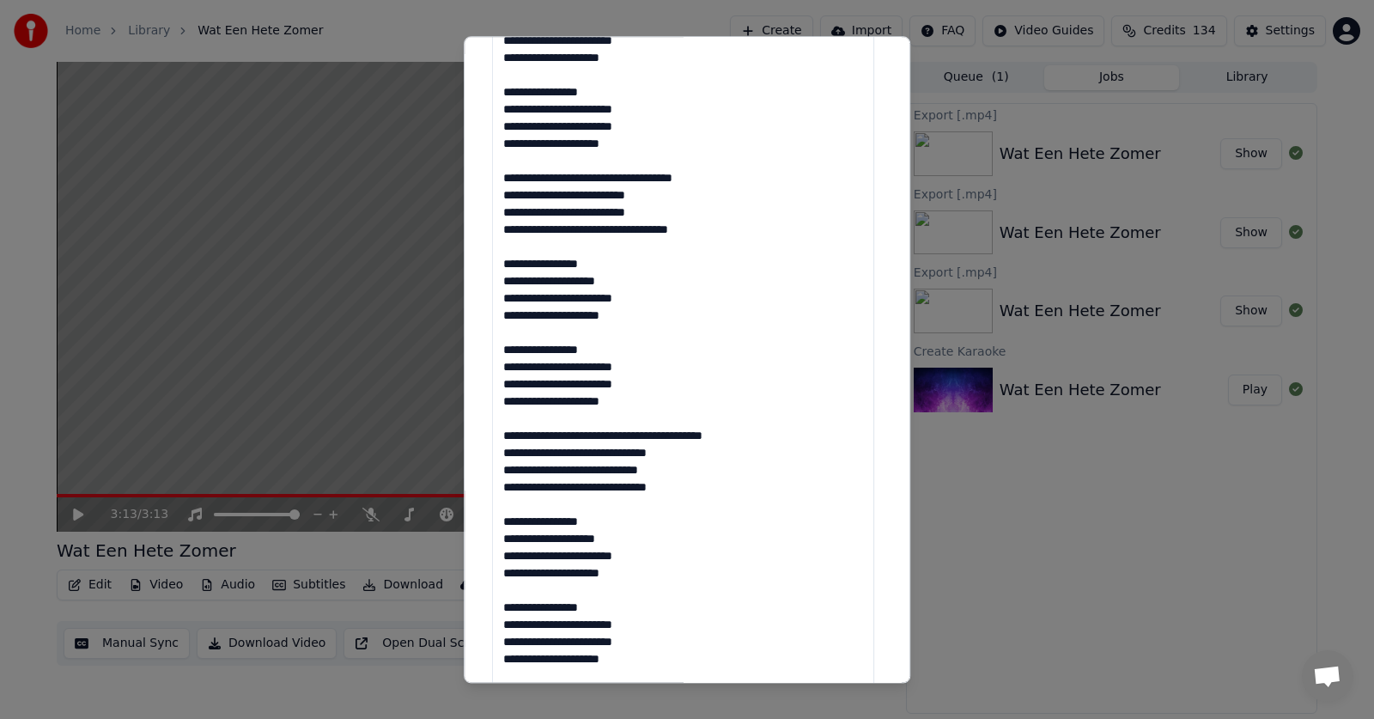
click at [541, 193] on textarea "**********" at bounding box center [683, 341] width 382 height 700
click at [539, 213] on textarea "**********" at bounding box center [683, 341] width 382 height 700
click at [555, 230] on textarea "**********" at bounding box center [683, 341] width 382 height 700
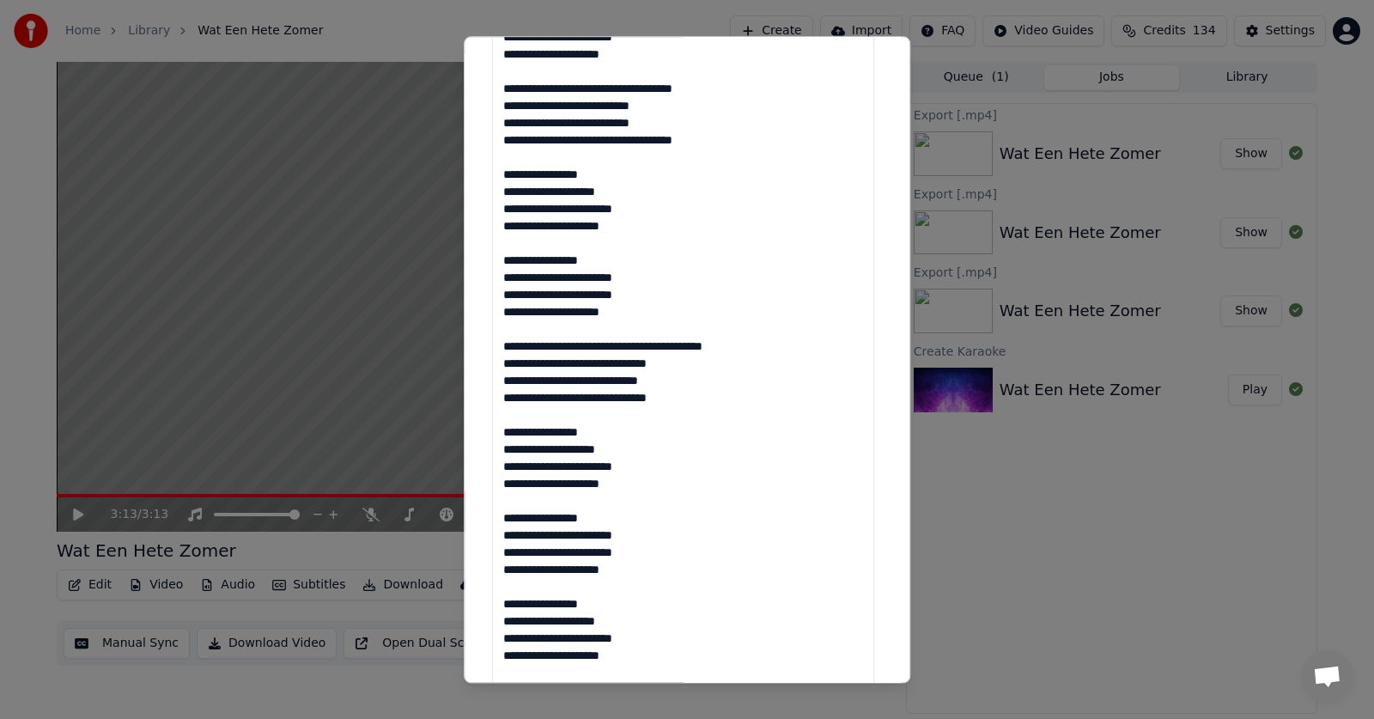
scroll to position [90, 0]
click at [532, 362] on textarea "**********" at bounding box center [683, 341] width 382 height 700
click at [528, 378] on textarea at bounding box center [683, 341] width 382 height 700
click at [544, 398] on textarea at bounding box center [683, 341] width 382 height 700
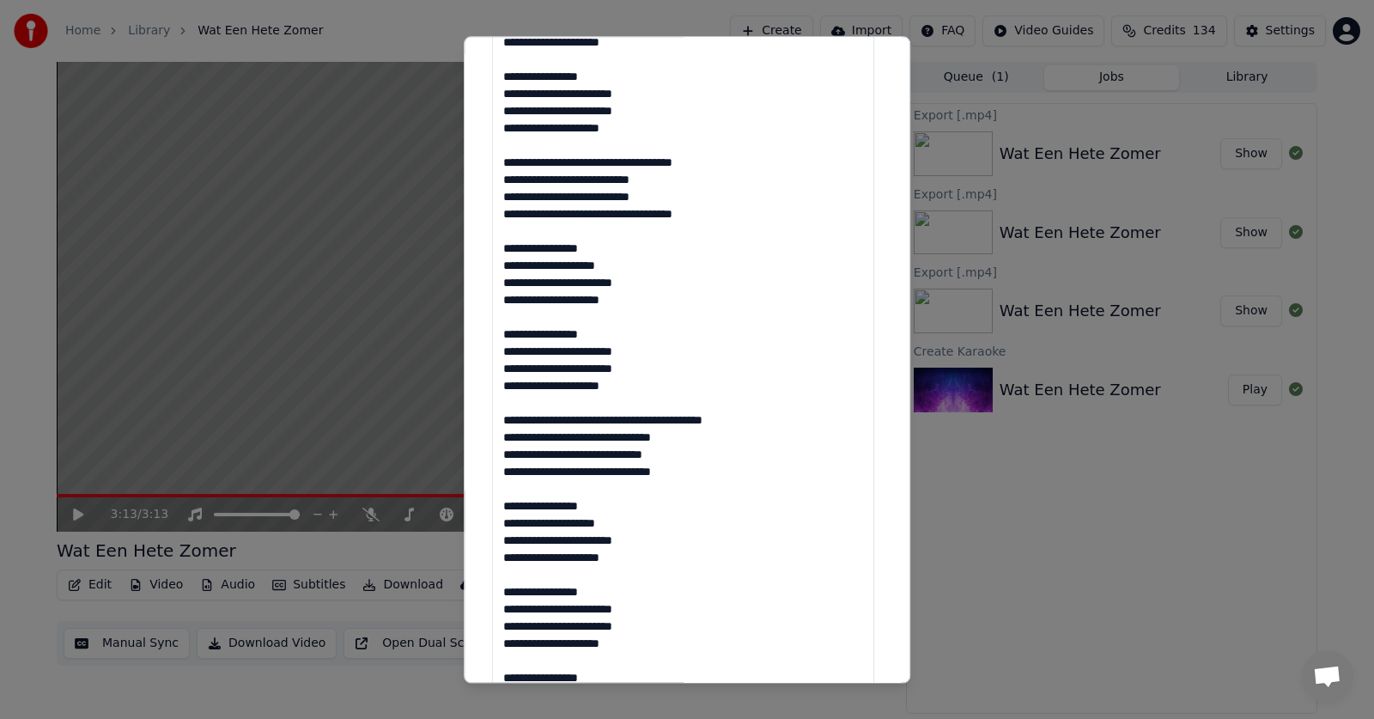
scroll to position [0, 0]
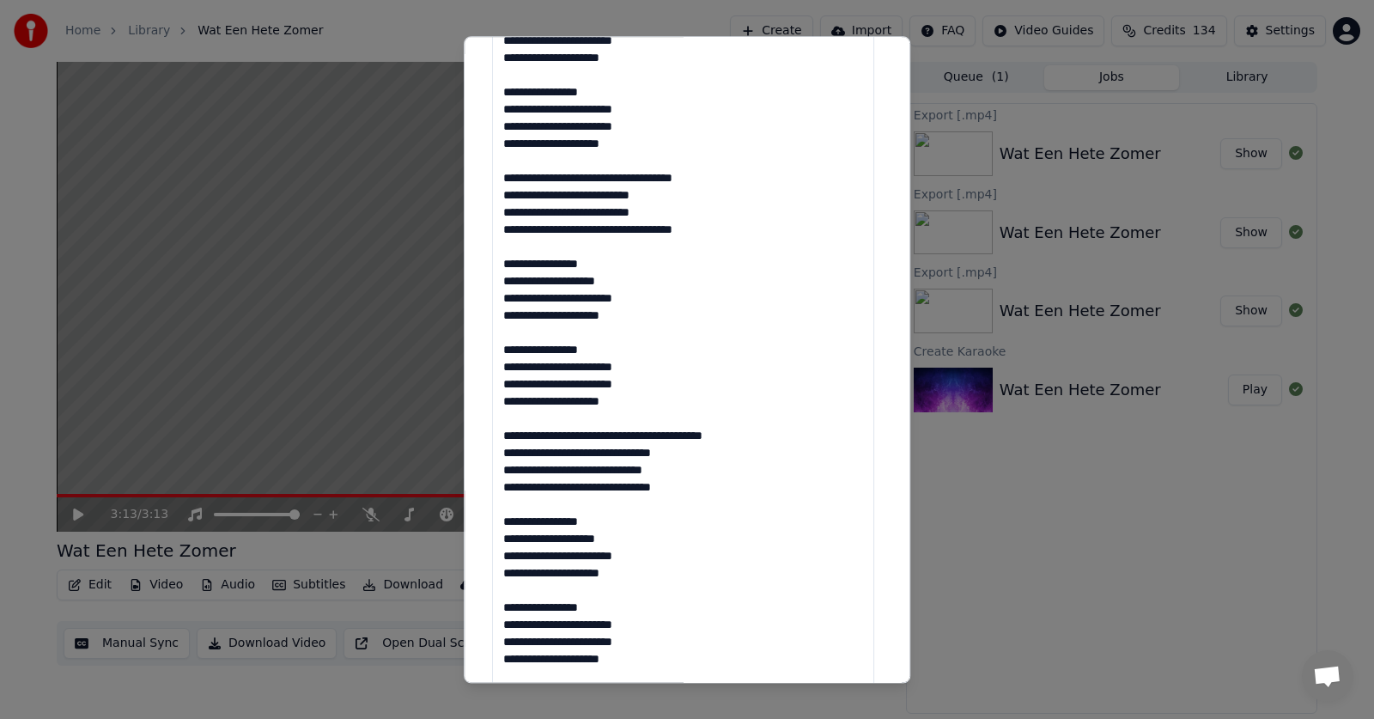
type textarea "**********"
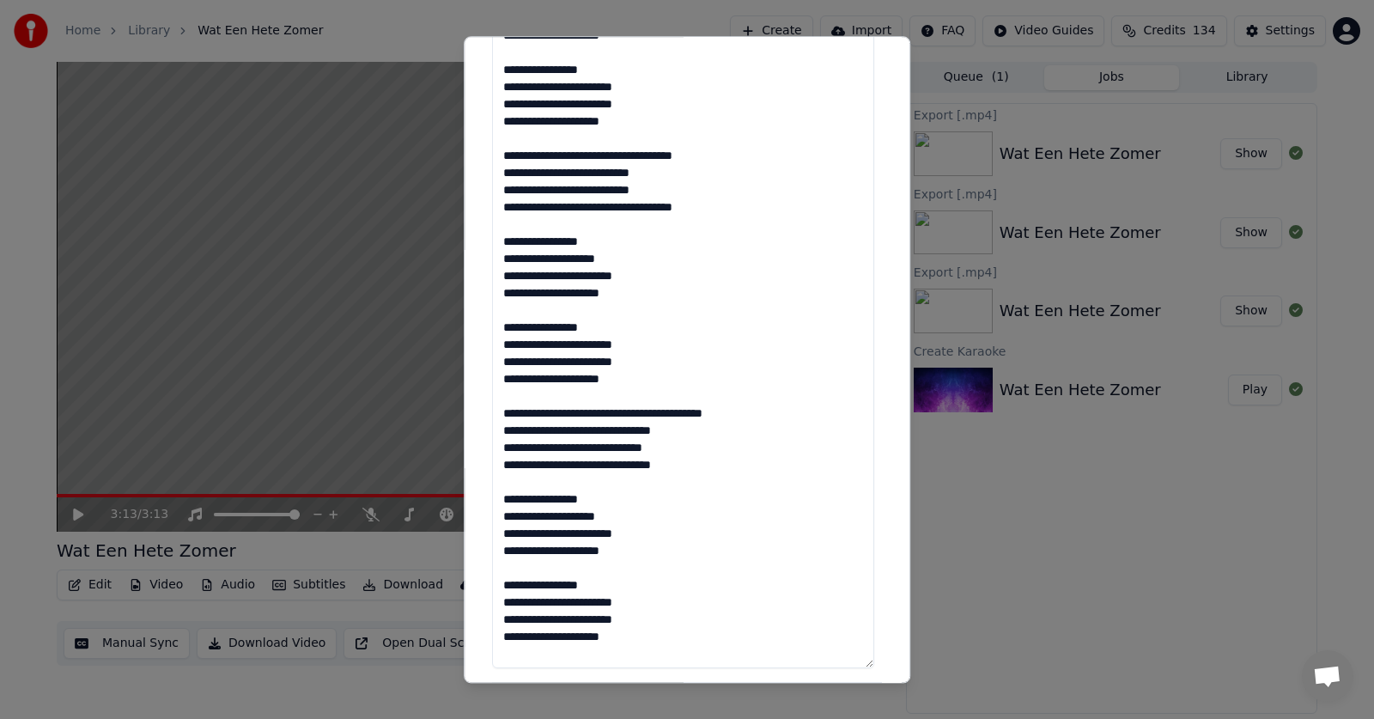
scroll to position [677, 0]
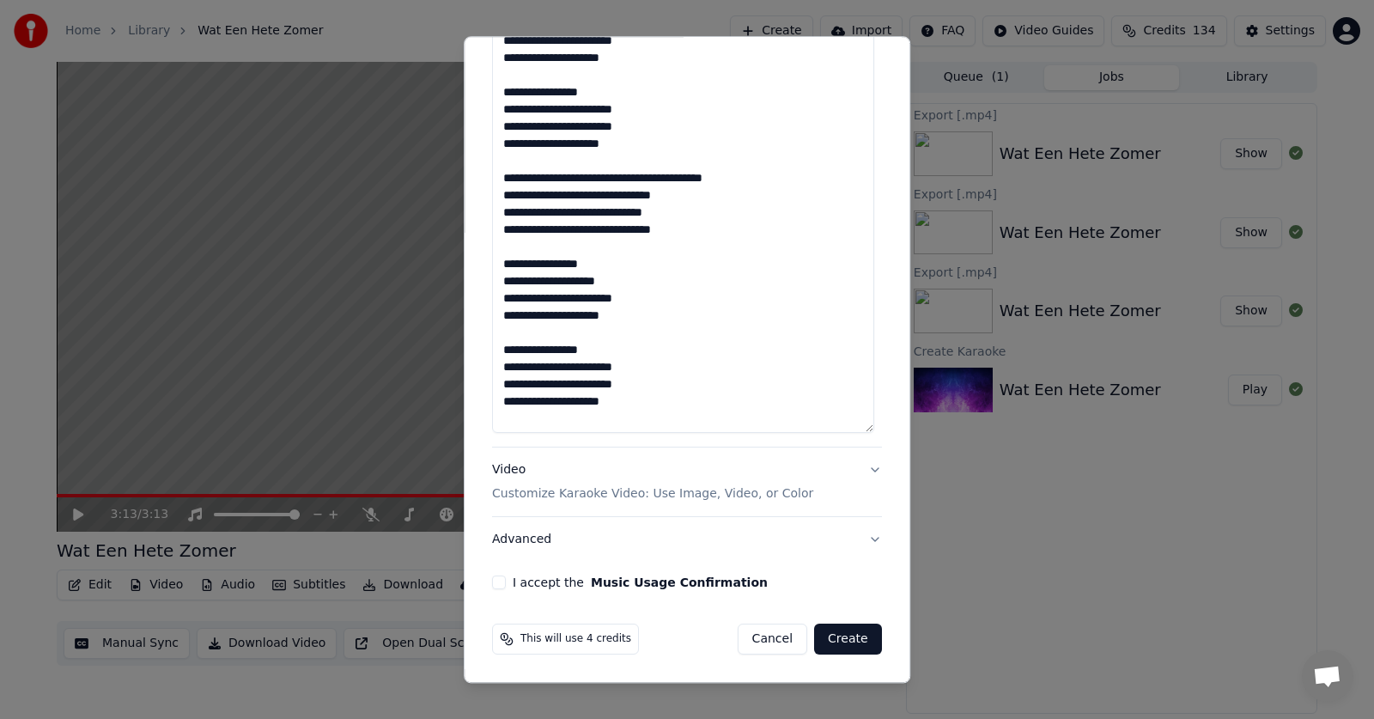
click at [492, 578] on button "I accept the Music Usage Confirmation" at bounding box center [499, 583] width 14 height 14
click at [508, 494] on p "Customize Karaoke Video: Use Image, Video, or Color" at bounding box center [652, 494] width 321 height 17
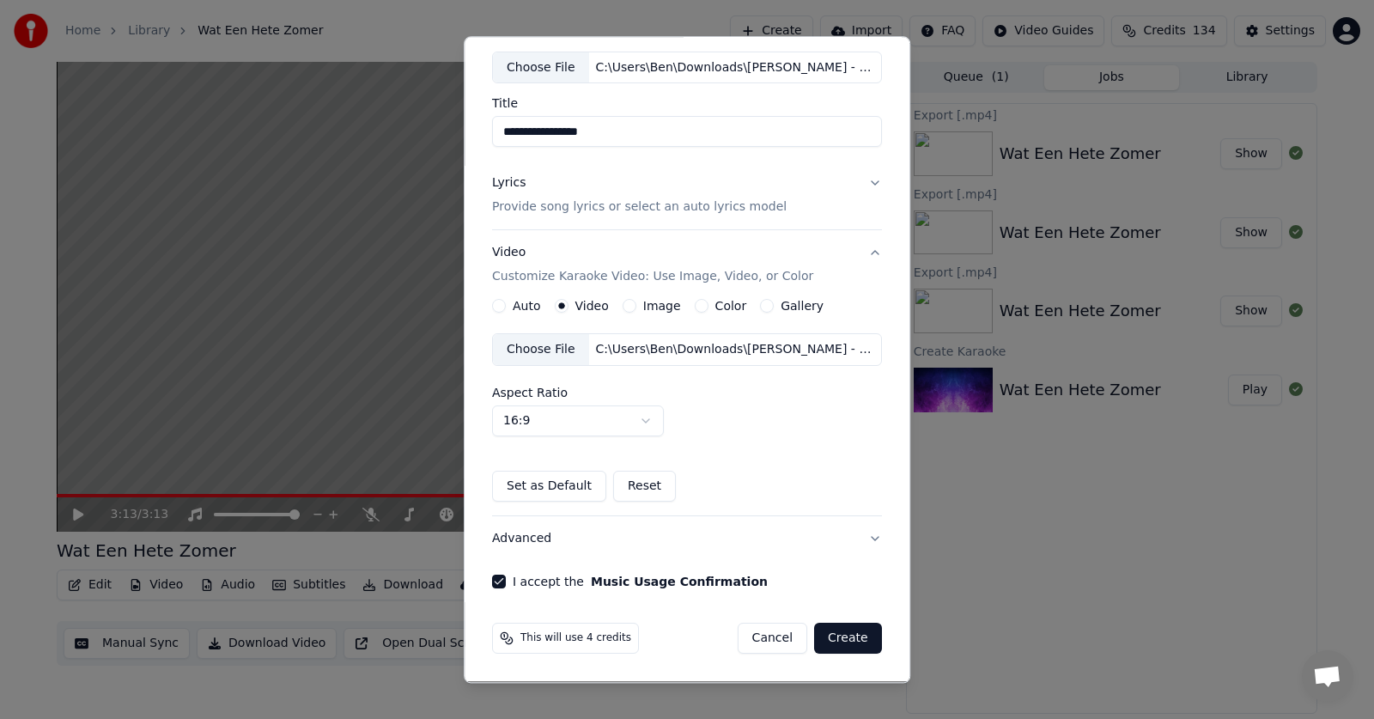
scroll to position [90, 0]
click at [830, 639] on button "Create" at bounding box center [848, 638] width 68 height 31
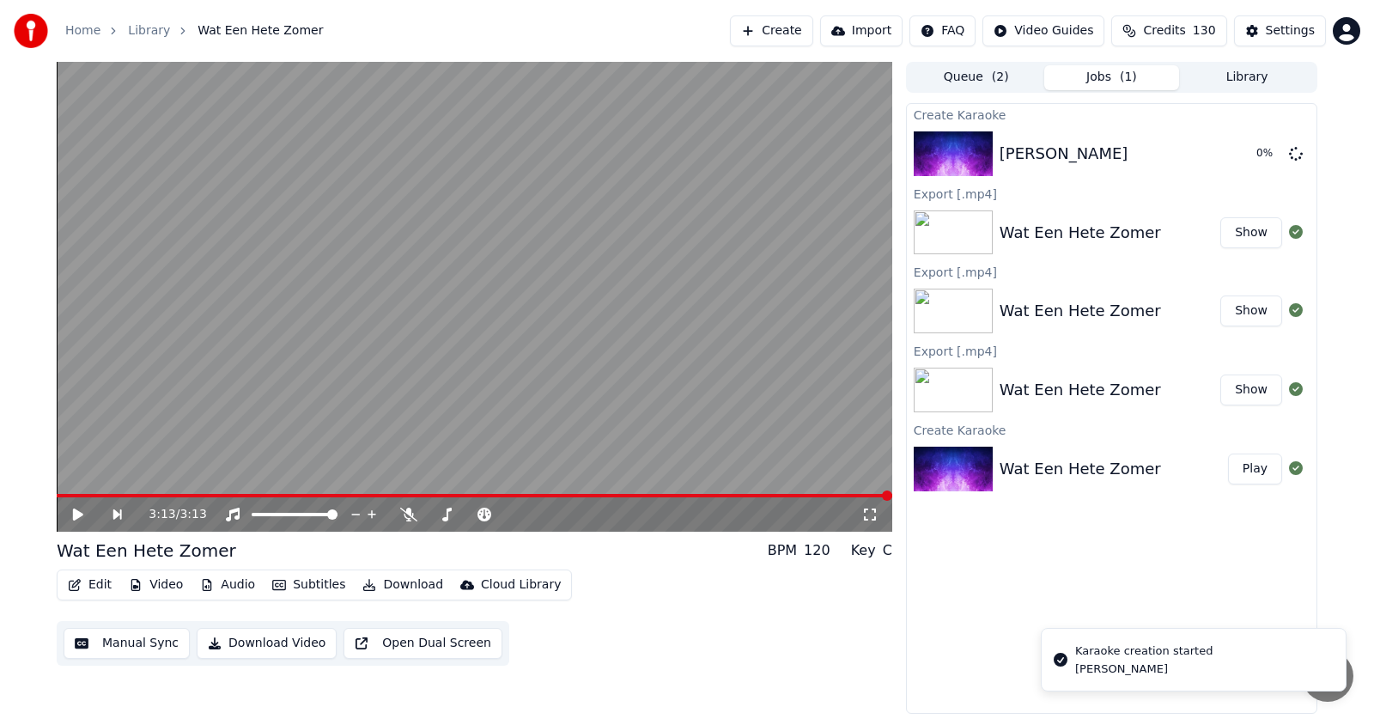
scroll to position [0, 0]
click at [1246, 151] on button "Play" at bounding box center [1255, 153] width 54 height 31
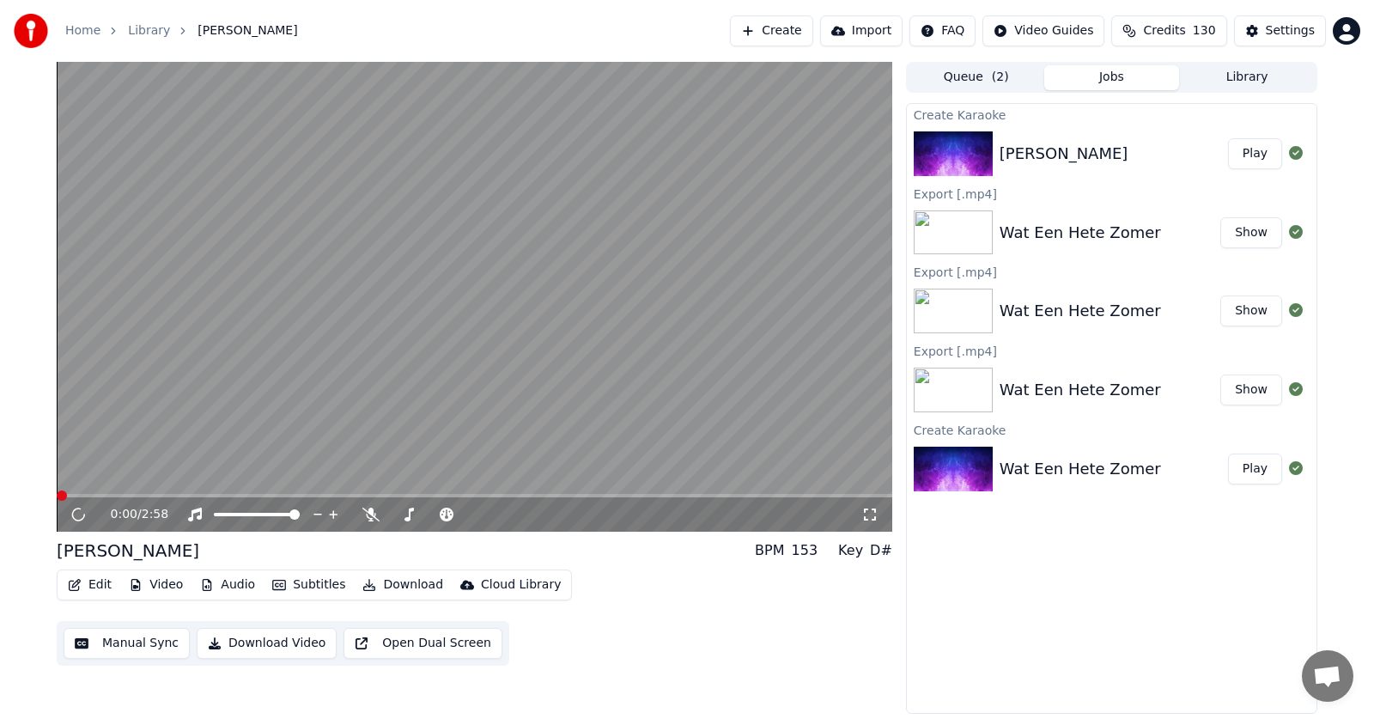
click at [80, 510] on icon at bounding box center [78, 515] width 19 height 18
click at [86, 492] on video at bounding box center [474, 297] width 835 height 470
click at [228, 580] on button "Audio" at bounding box center [227, 585] width 69 height 24
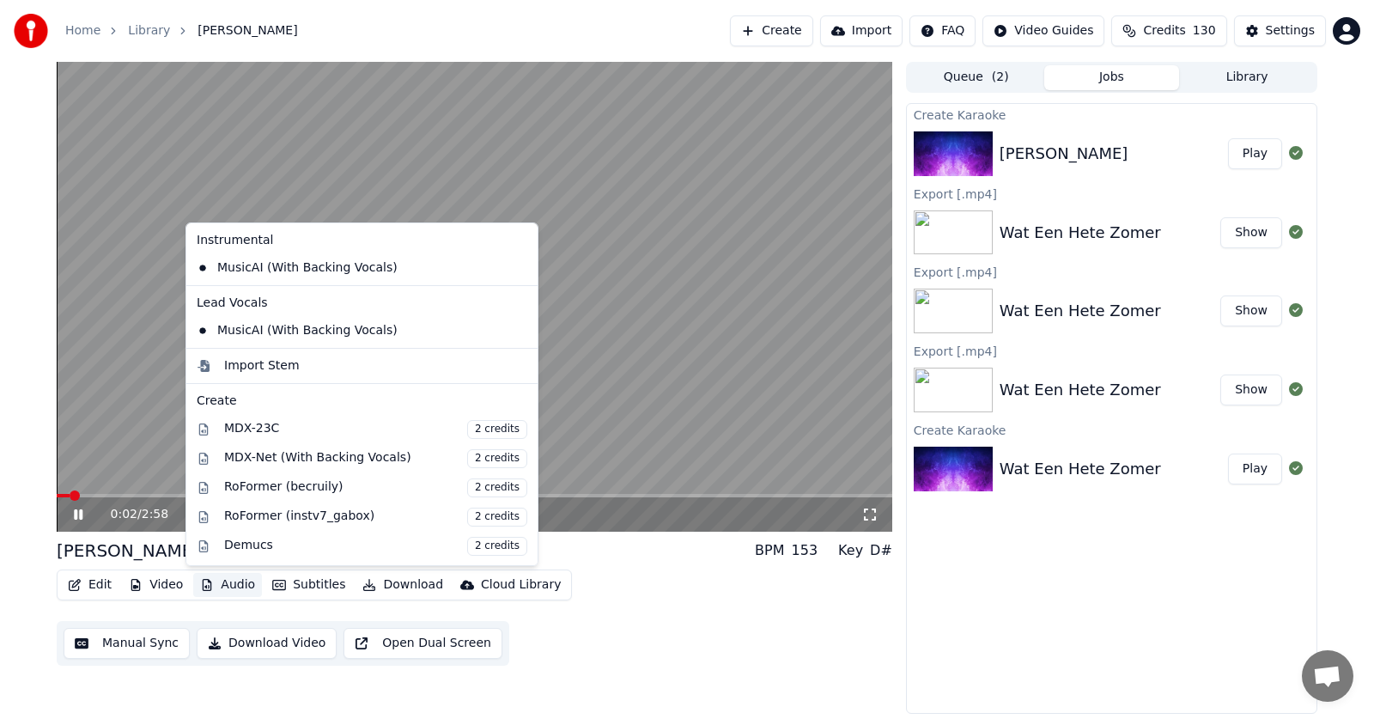
click at [15, 302] on div "0:02 / 2:58 Ale [PERSON_NAME] BPM 153 Key D# Edit Video Audio Subtitles Downloa…" at bounding box center [687, 388] width 1374 height 652
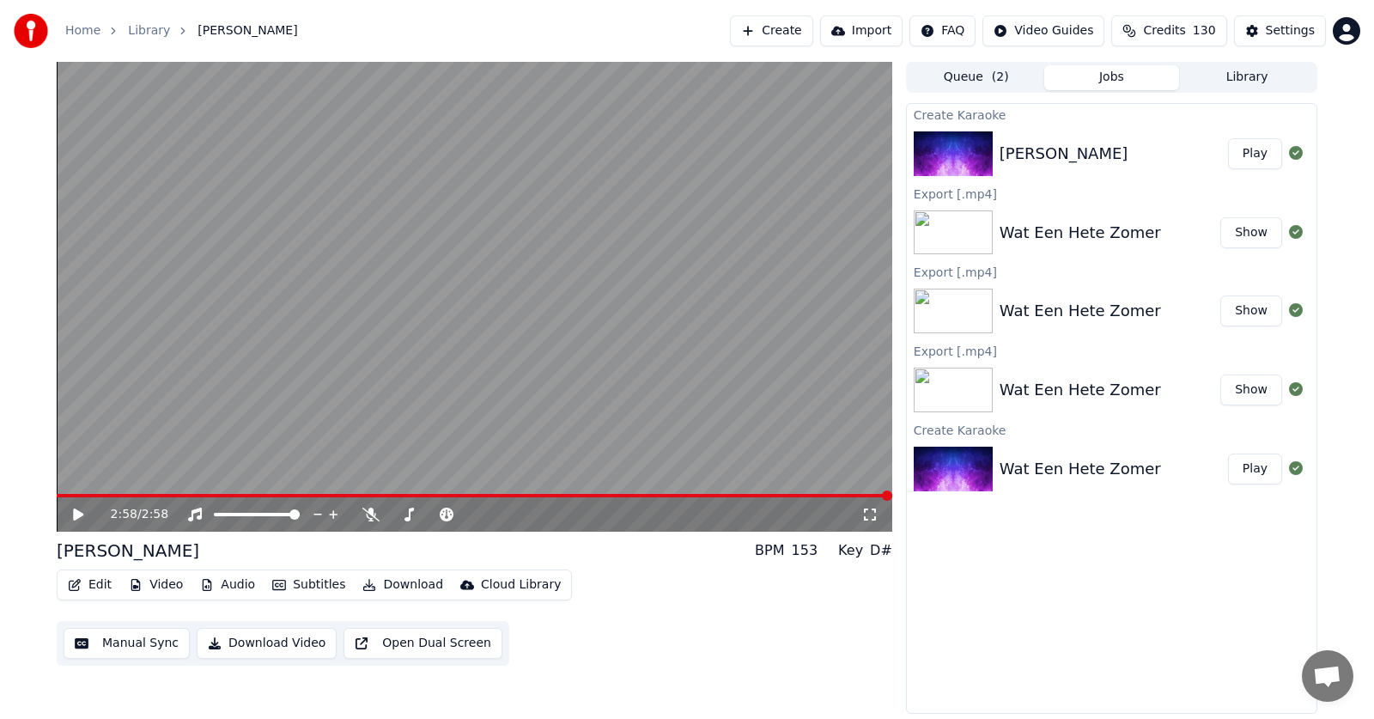
click at [73, 510] on icon at bounding box center [90, 514] width 40 height 14
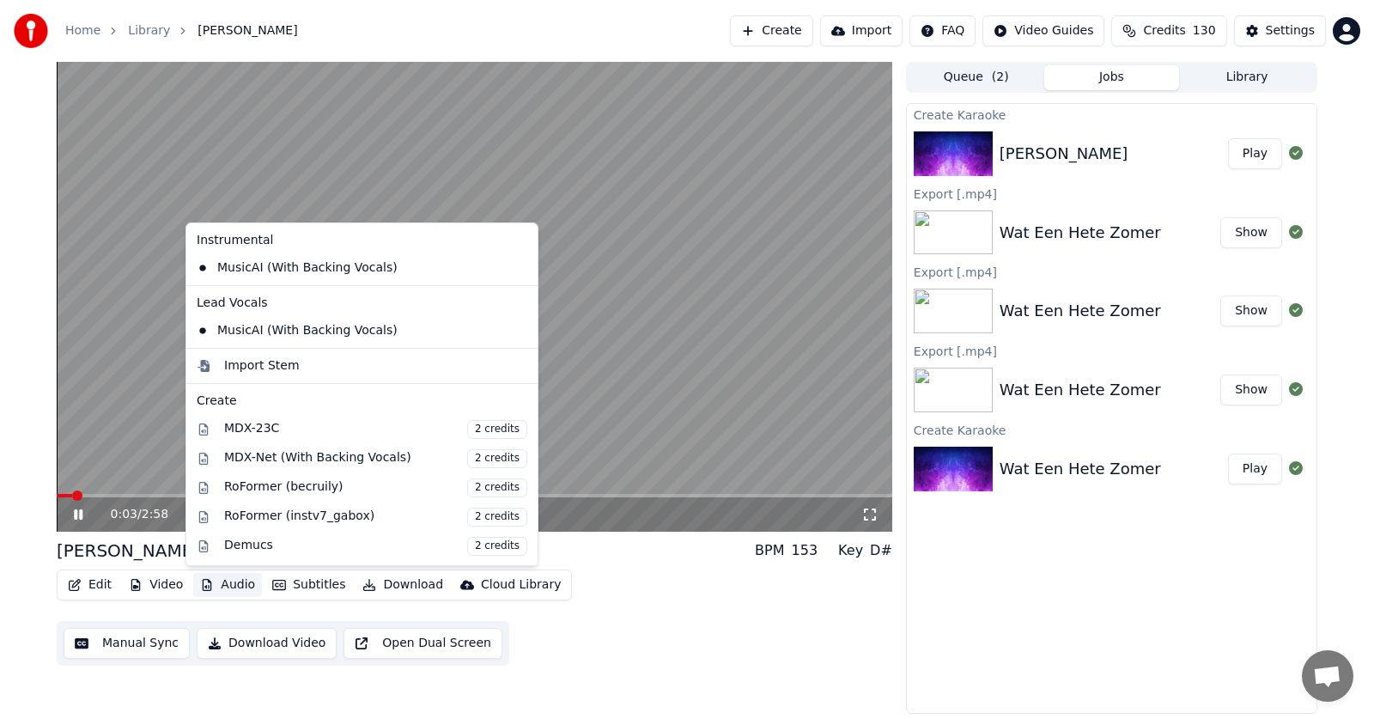
click at [231, 585] on button "Audio" at bounding box center [227, 585] width 69 height 24
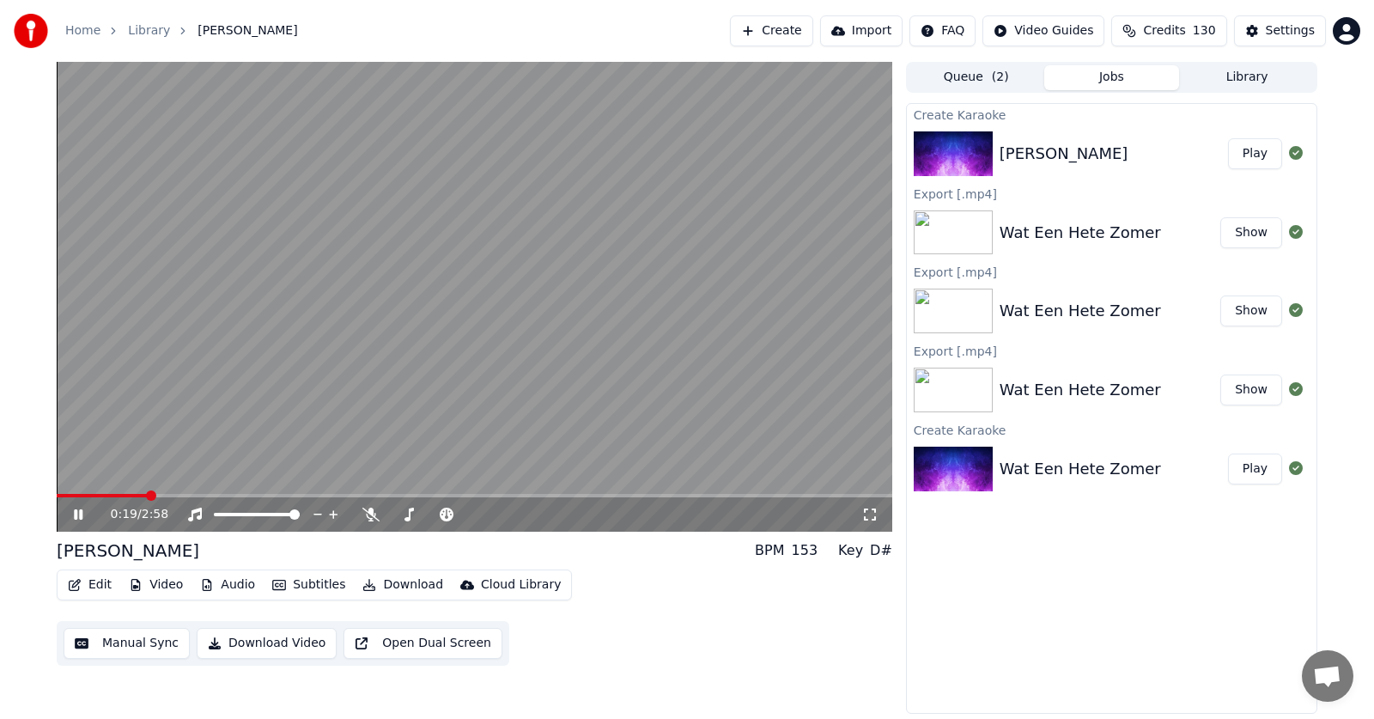
click at [16, 227] on div "0:19 / 2:58 Ale [PERSON_NAME] BPM 153 Key D# Edit Video Audio Subtitles Downloa…" at bounding box center [687, 388] width 1374 height 652
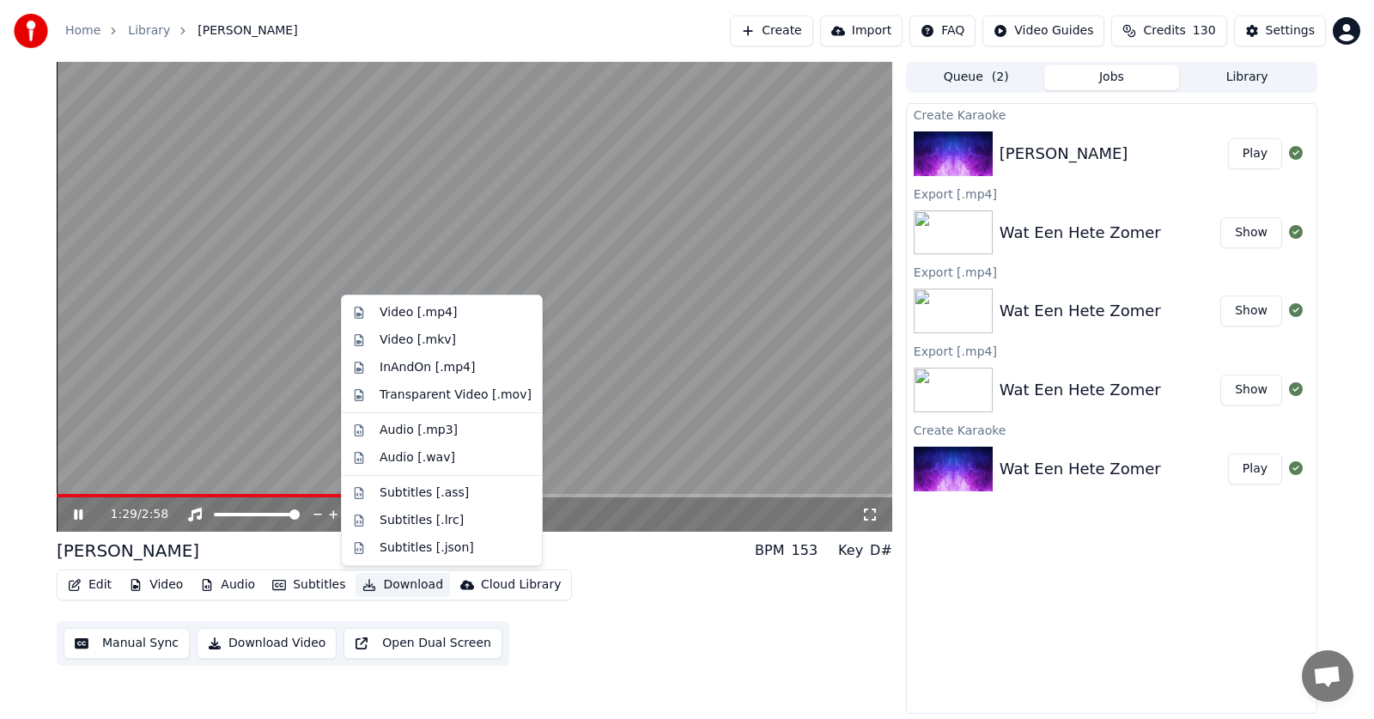
click at [397, 581] on button "Download" at bounding box center [402, 585] width 94 height 24
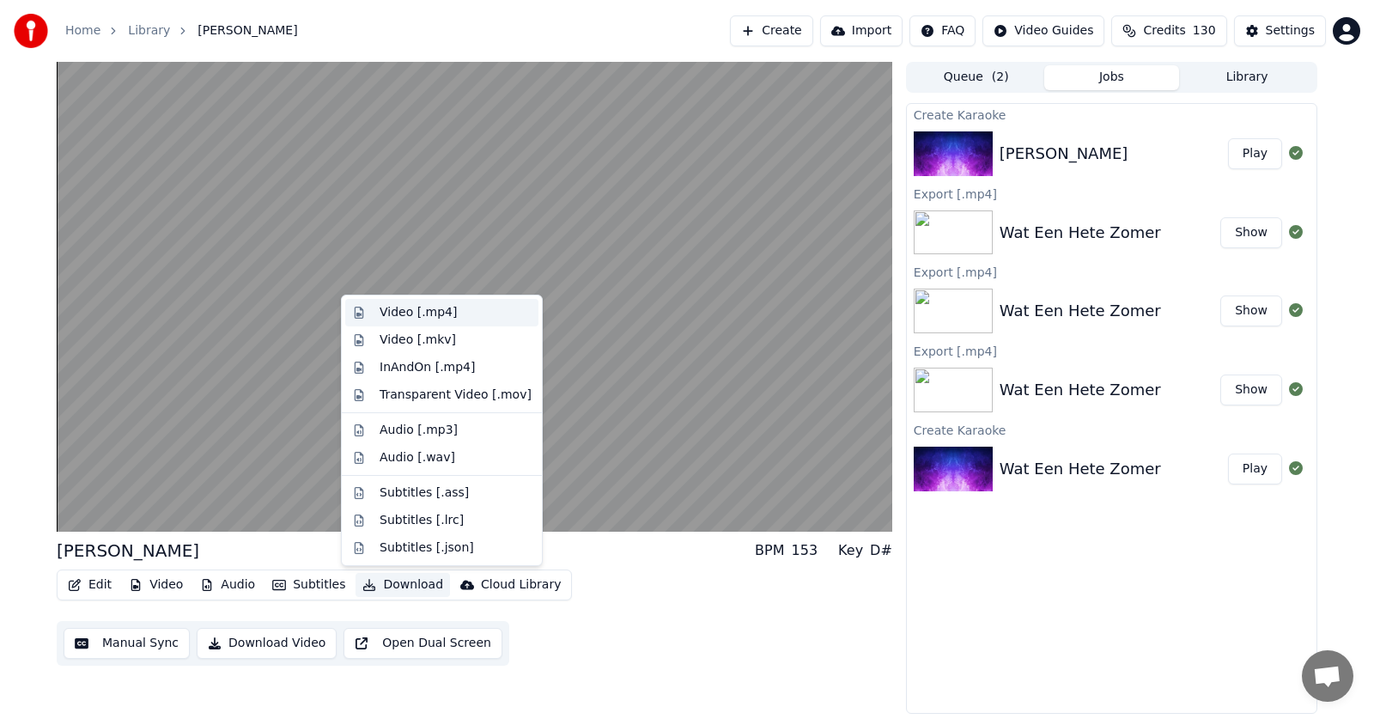
click at [401, 313] on div "Video [.mp4]" at bounding box center [417, 312] width 77 height 17
